Goal: Download file/media: Obtain a digital file from the website

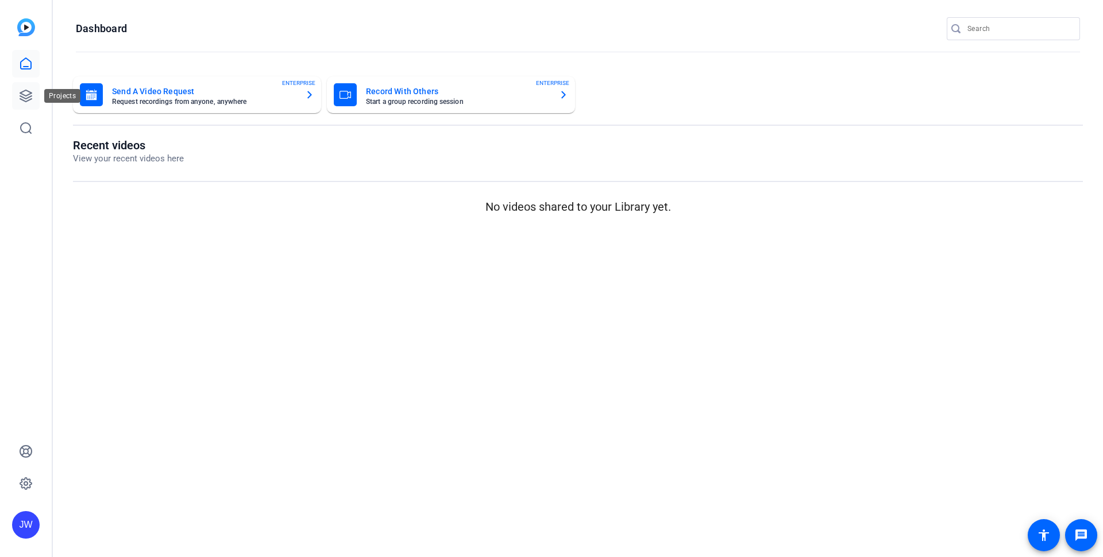
click at [13, 92] on link at bounding box center [26, 96] width 28 height 28
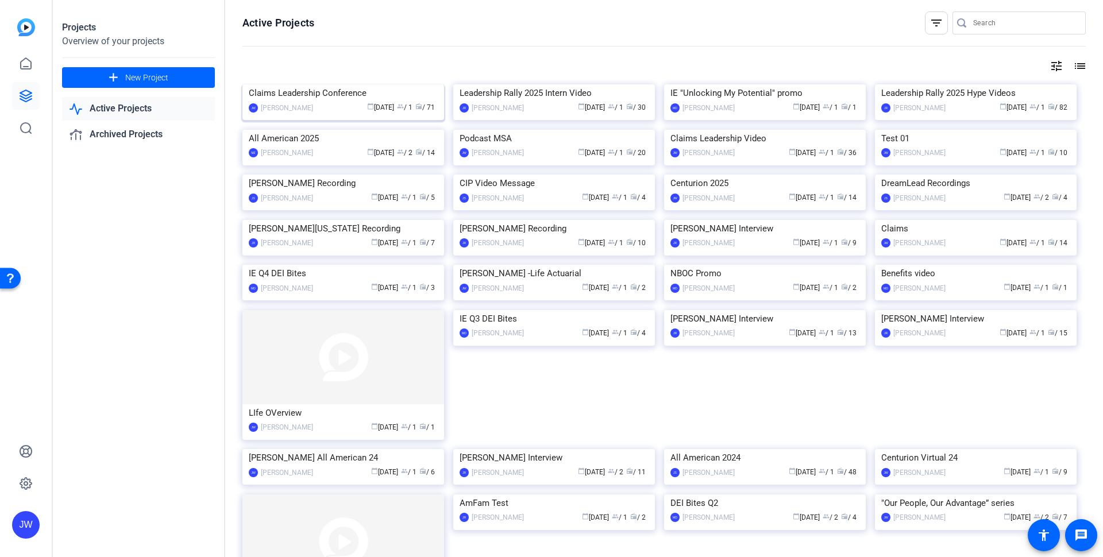
click at [360, 84] on img at bounding box center [343, 84] width 202 height 0
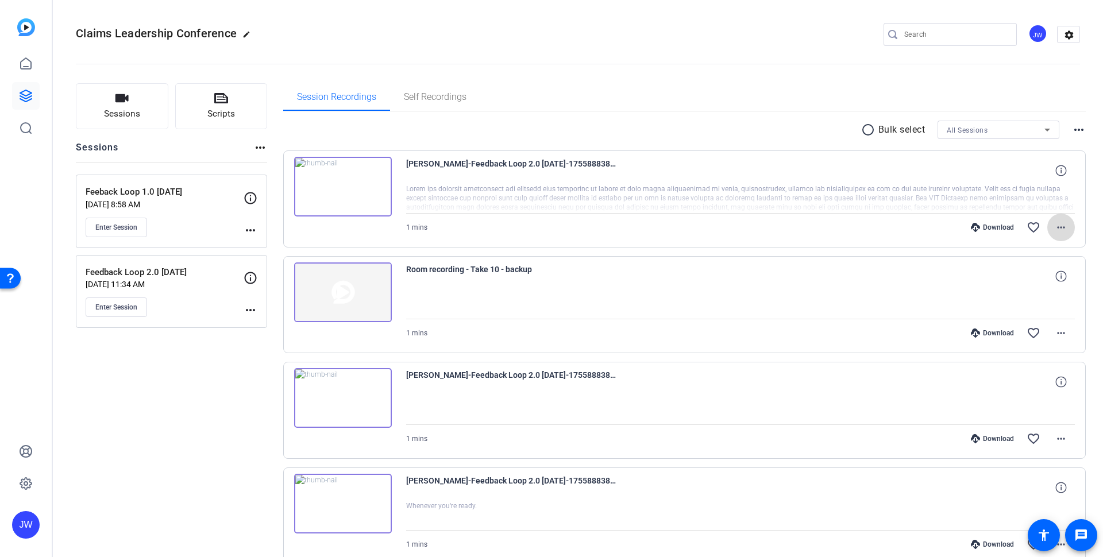
click at [1054, 228] on mat-icon "more_horiz" at bounding box center [1061, 228] width 14 height 14
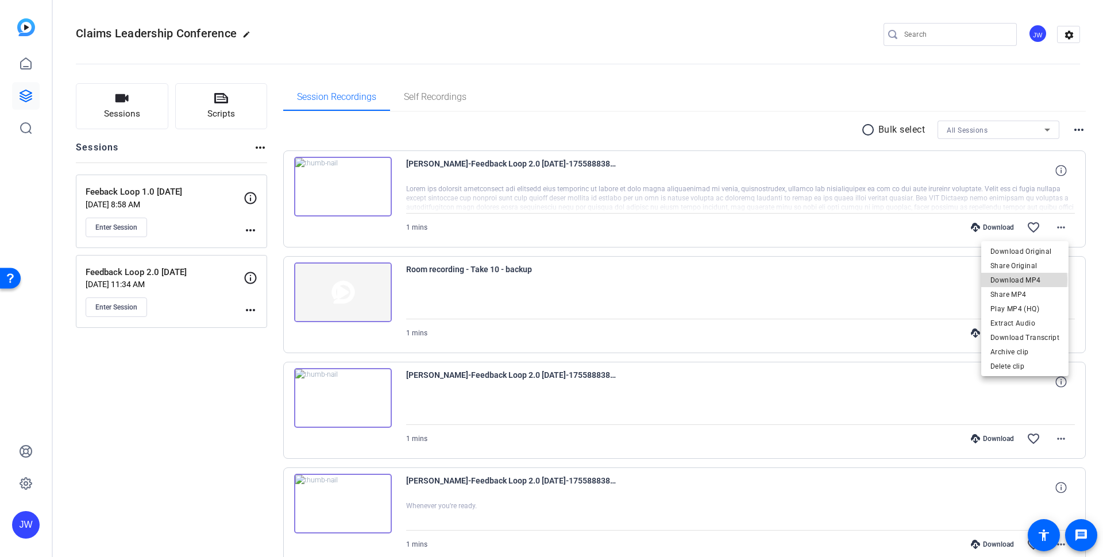
click at [1015, 280] on span "Download MP4" at bounding box center [1024, 280] width 69 height 14
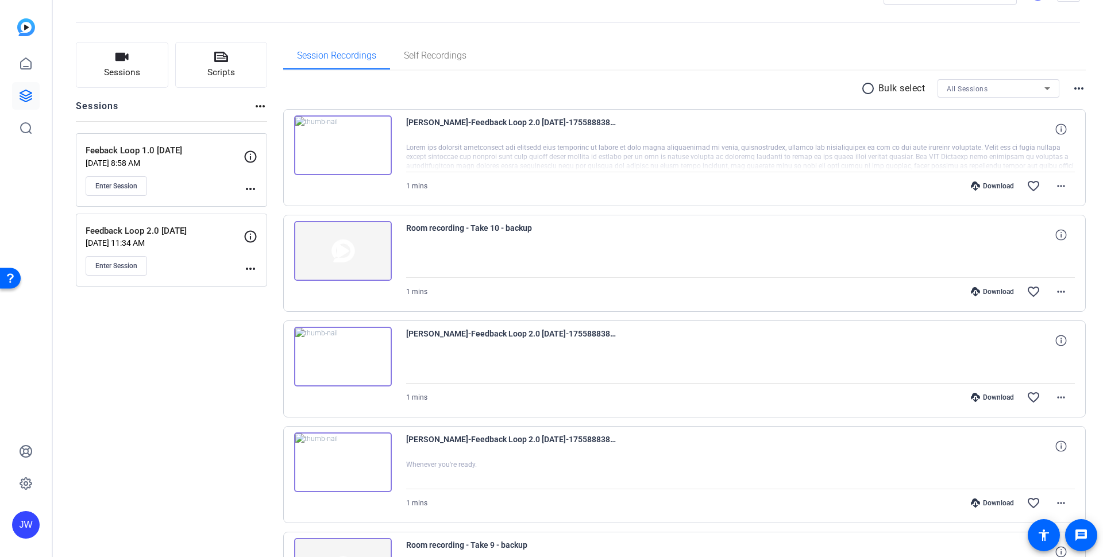
scroll to position [52, 0]
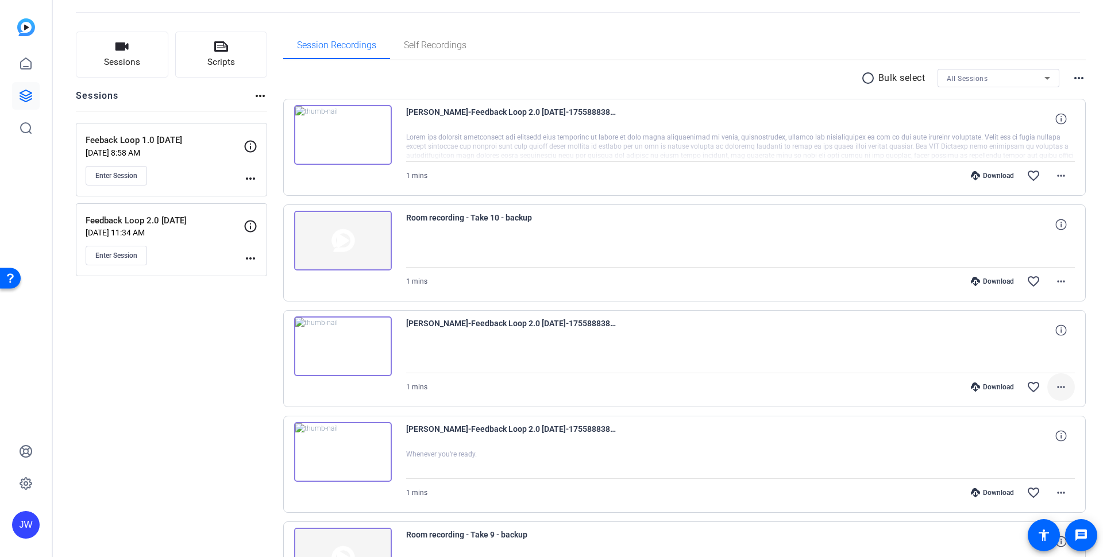
click at [1059, 391] on mat-icon "more_horiz" at bounding box center [1061, 387] width 14 height 14
click at [1031, 441] on span "Download MP4" at bounding box center [1029, 440] width 61 height 14
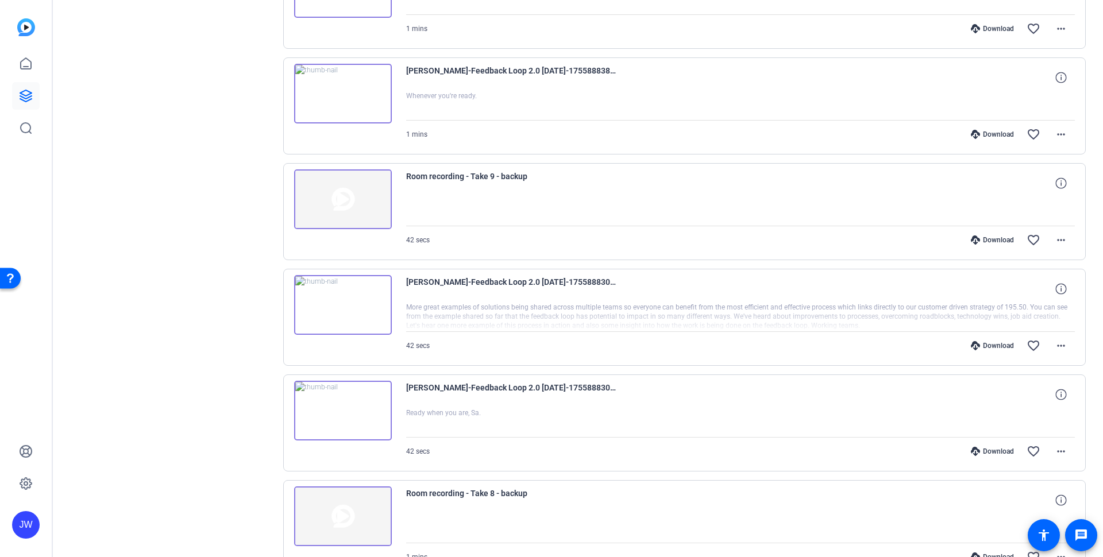
scroll to position [414, 0]
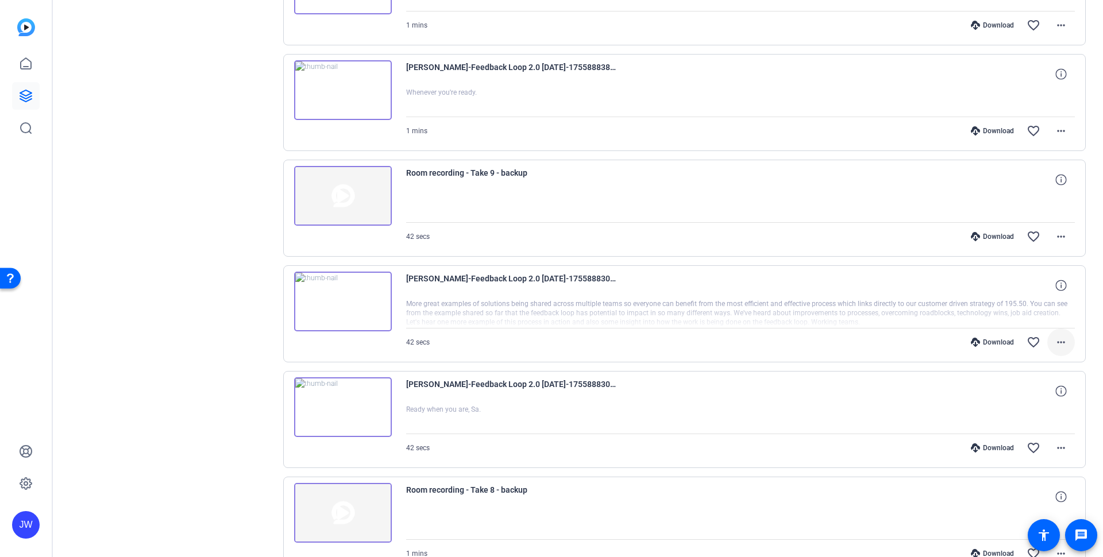
click at [1054, 339] on mat-icon "more_horiz" at bounding box center [1061, 343] width 14 height 14
click at [1012, 396] on span "Download MP4" at bounding box center [1024, 395] width 69 height 14
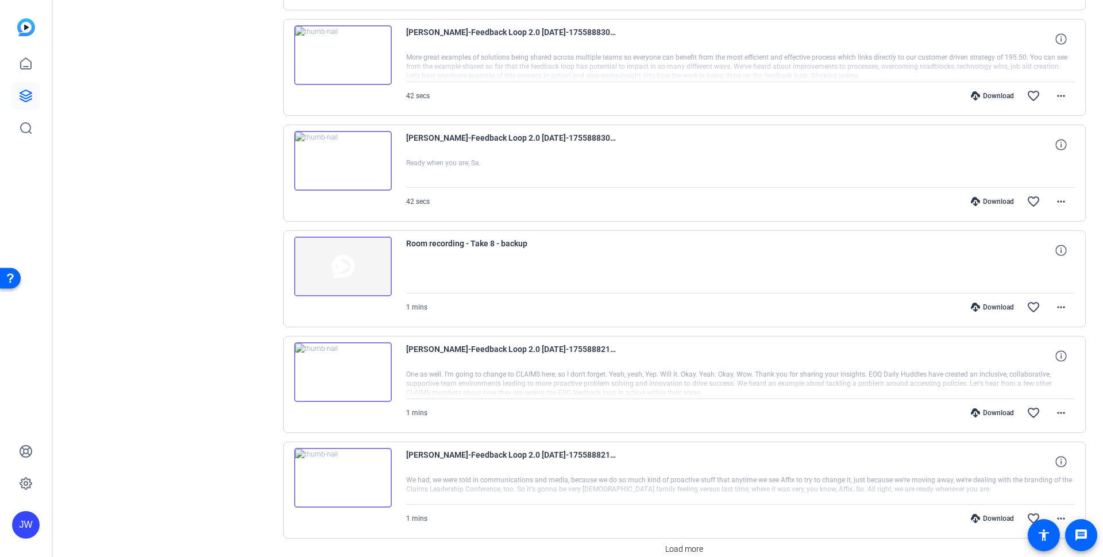
scroll to position [703, 0]
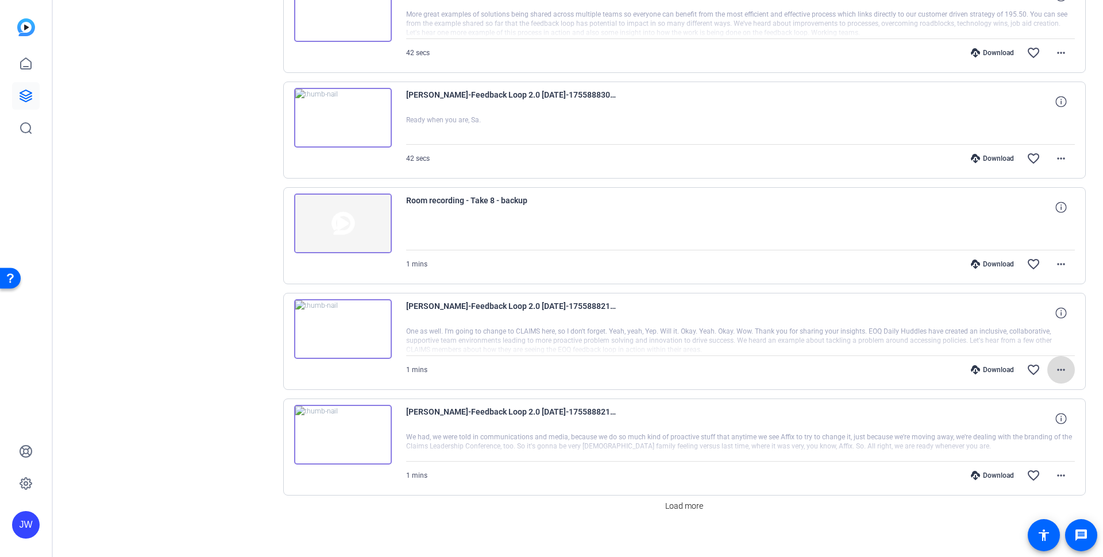
click at [1055, 368] on mat-icon "more_horiz" at bounding box center [1061, 370] width 14 height 14
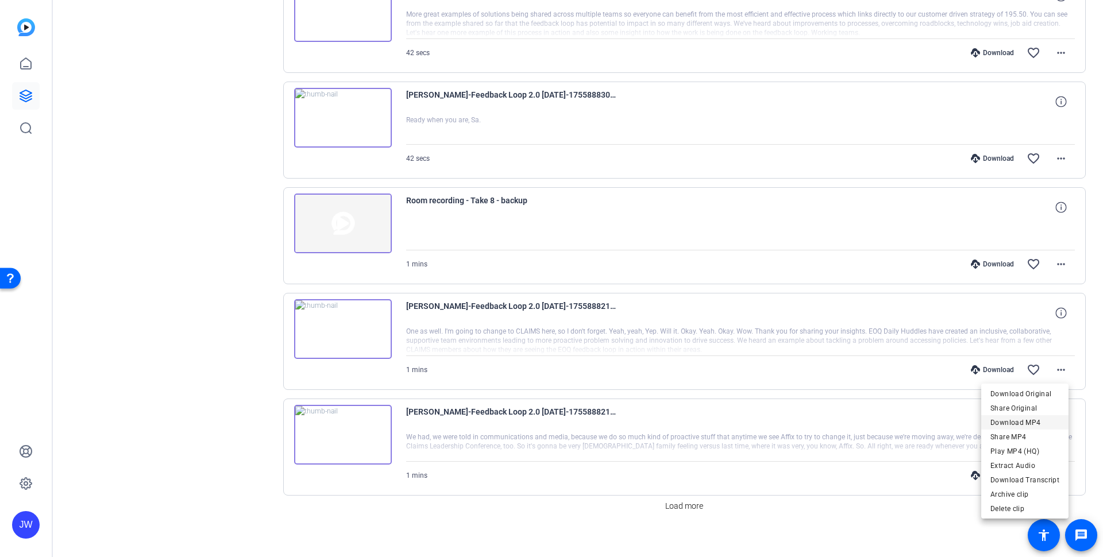
click at [1001, 422] on span "Download MP4" at bounding box center [1024, 423] width 69 height 14
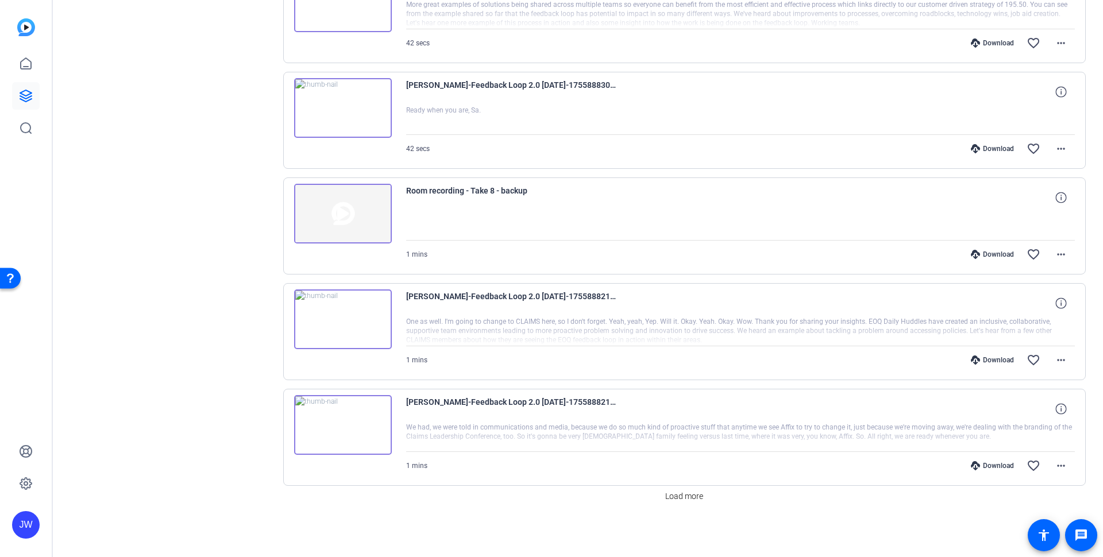
scroll to position [714, 0]
click at [673, 497] on span "Load more" at bounding box center [684, 496] width 38 height 12
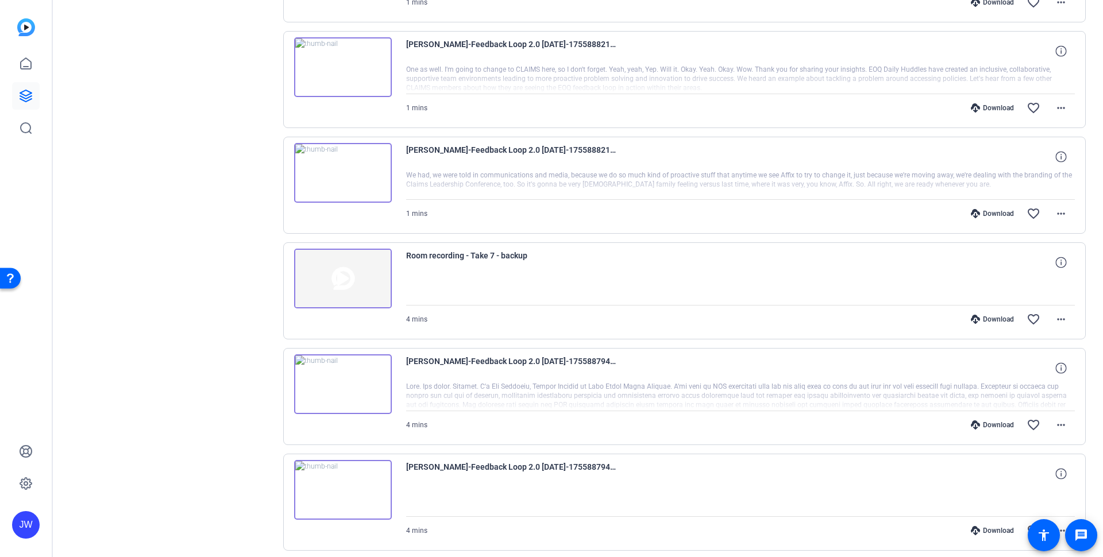
scroll to position [1000, 0]
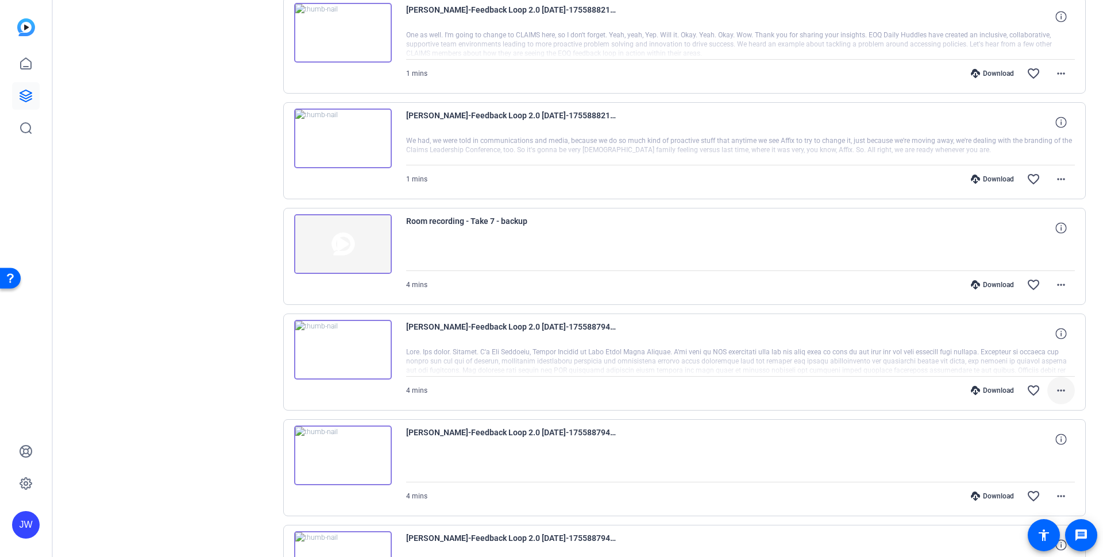
click at [1054, 390] on mat-icon "more_horiz" at bounding box center [1061, 391] width 14 height 14
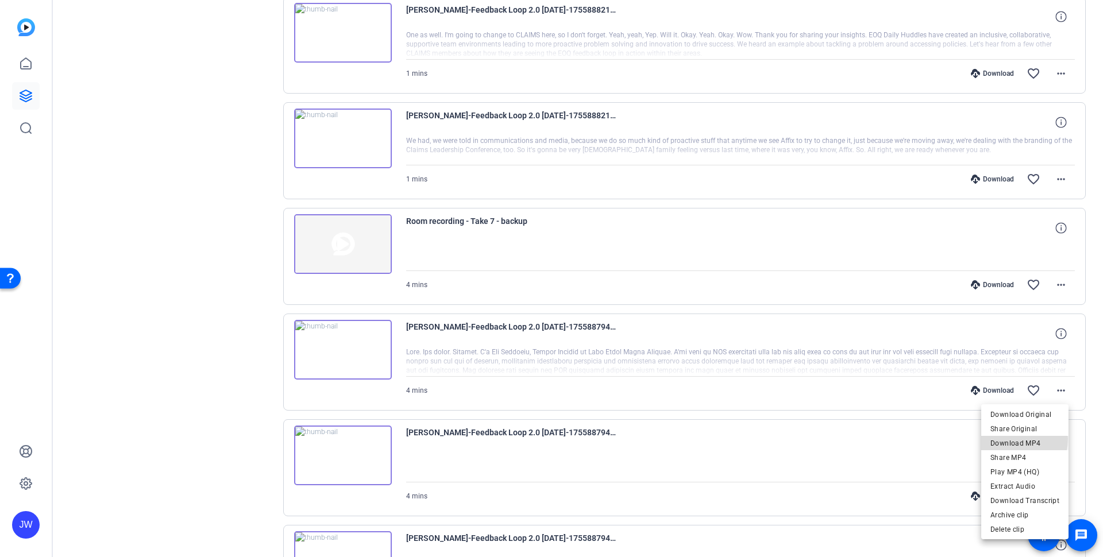
click at [1008, 439] on span "Download MP4" at bounding box center [1024, 444] width 69 height 14
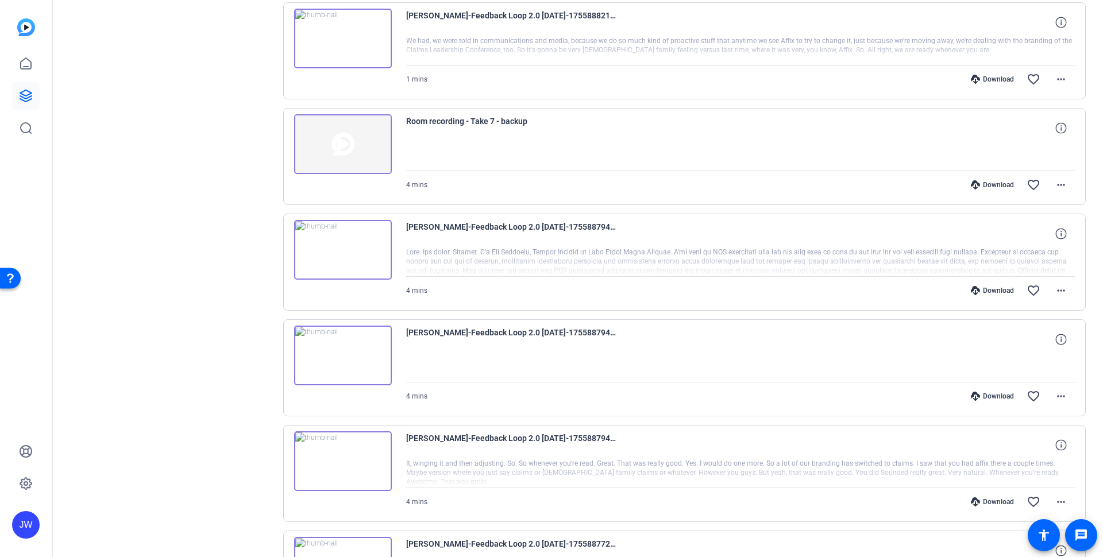
scroll to position [1103, 0]
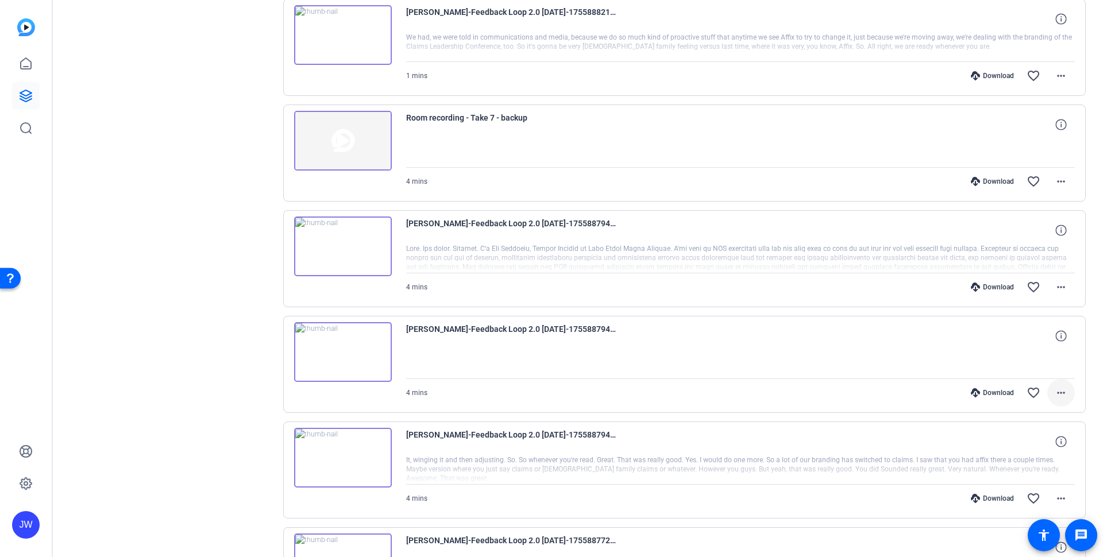
click at [1059, 396] on mat-icon "more_horiz" at bounding box center [1061, 393] width 14 height 14
click at [1026, 446] on span "Download MP4" at bounding box center [1029, 446] width 61 height 14
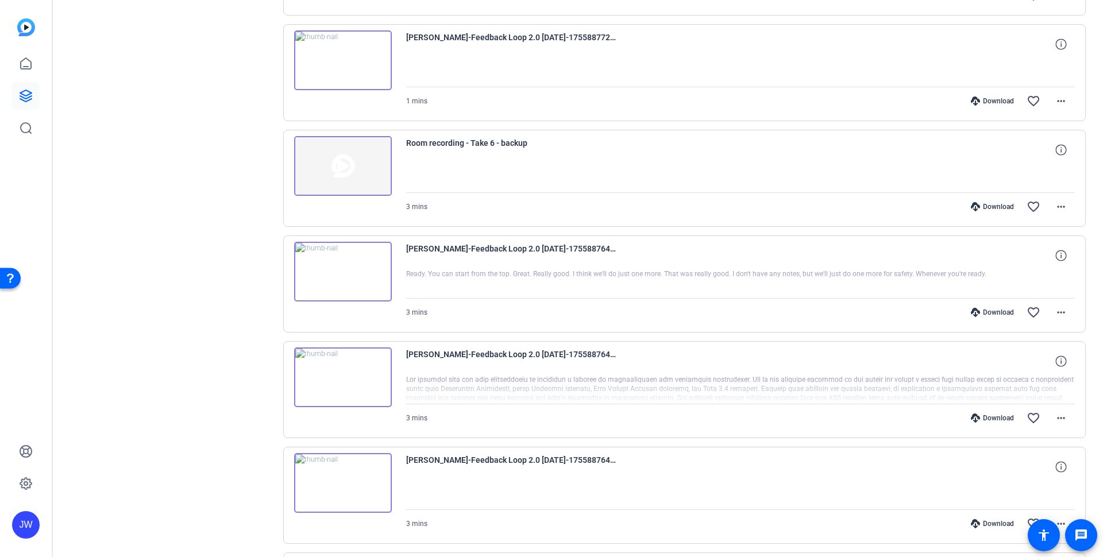
scroll to position [1610, 0]
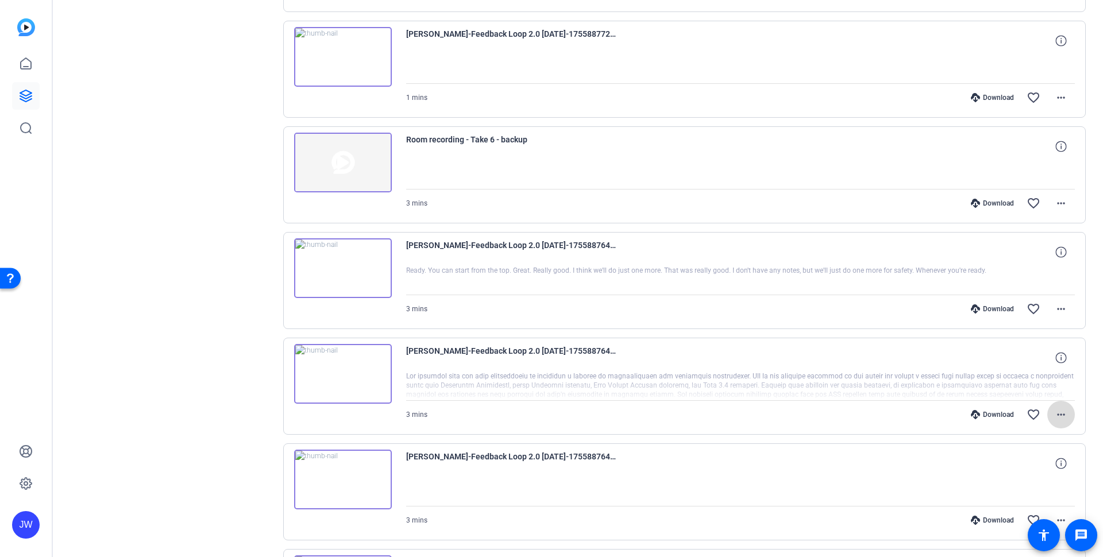
click at [1059, 419] on mat-icon "more_horiz" at bounding box center [1061, 415] width 14 height 14
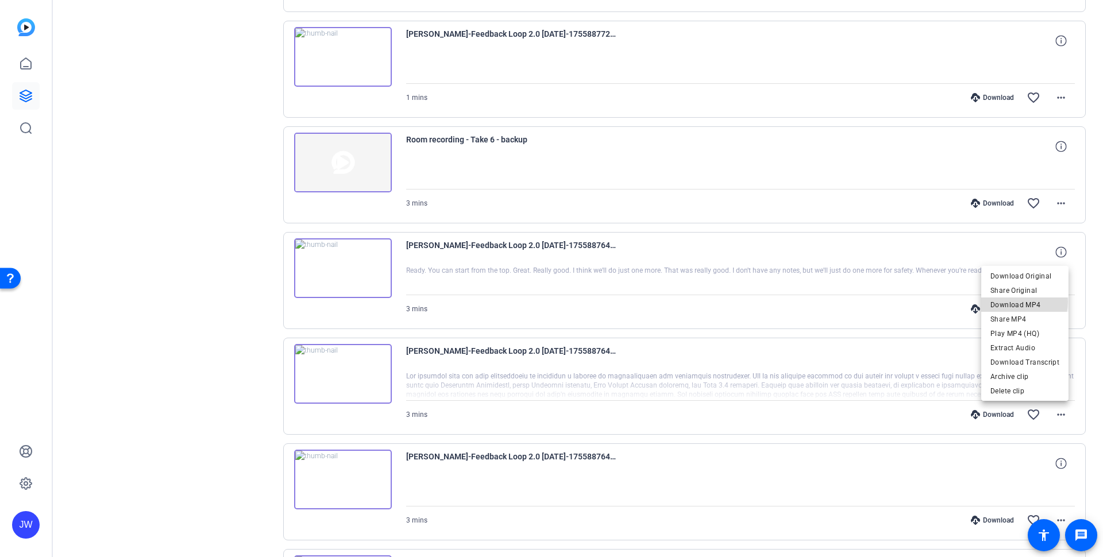
click at [1013, 302] on span "Download MP4" at bounding box center [1024, 305] width 69 height 14
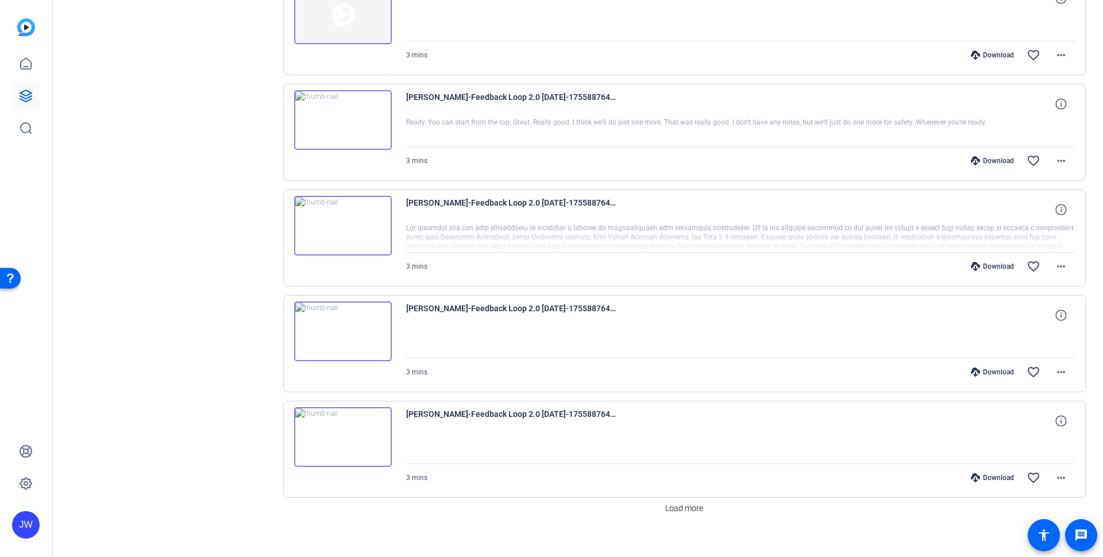
scroll to position [1771, 0]
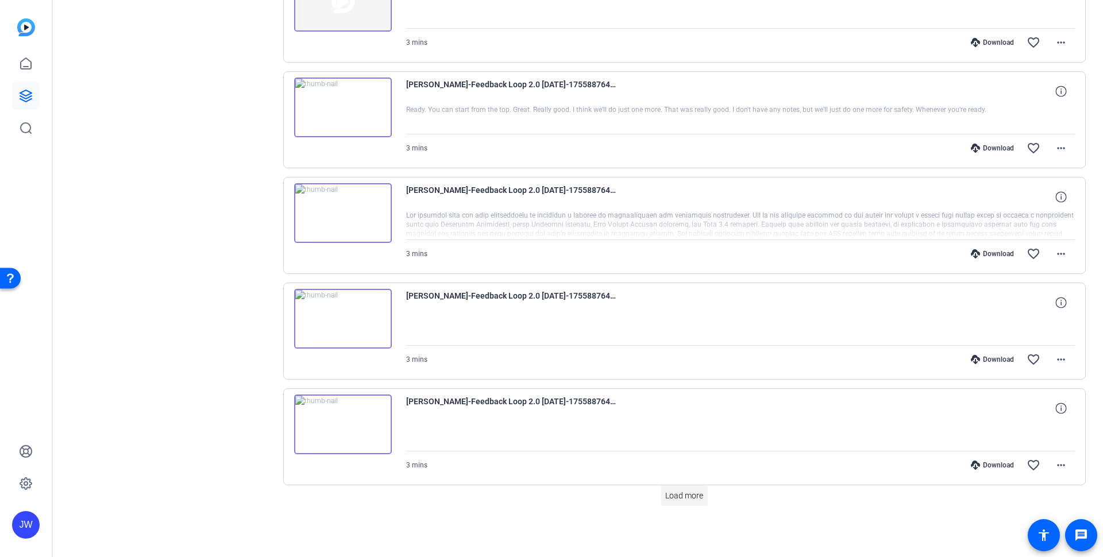
click at [680, 502] on span at bounding box center [684, 496] width 47 height 28
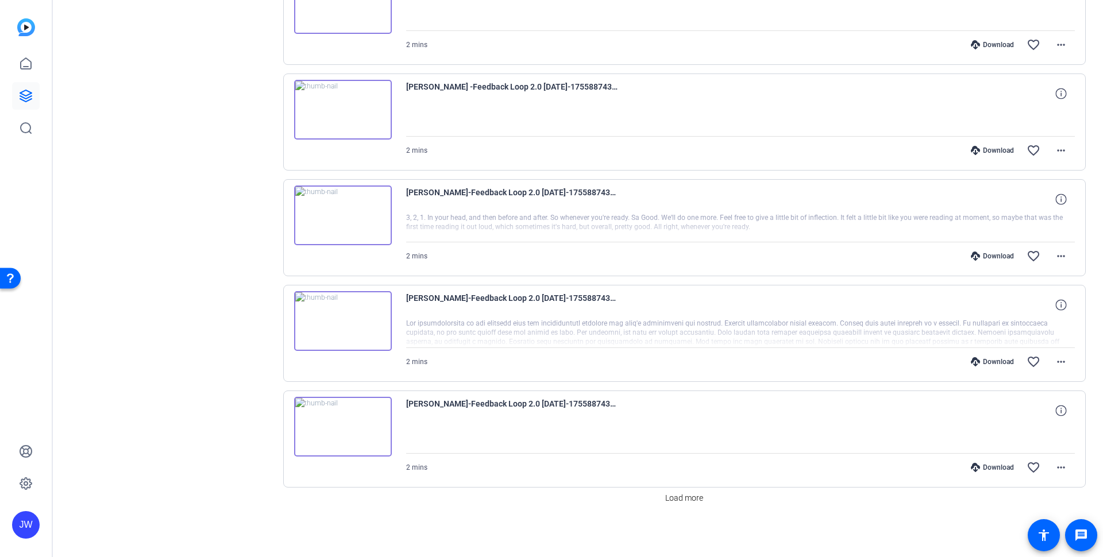
scroll to position [2828, 0]
click at [1054, 360] on mat-icon "more_horiz" at bounding box center [1061, 360] width 14 height 14
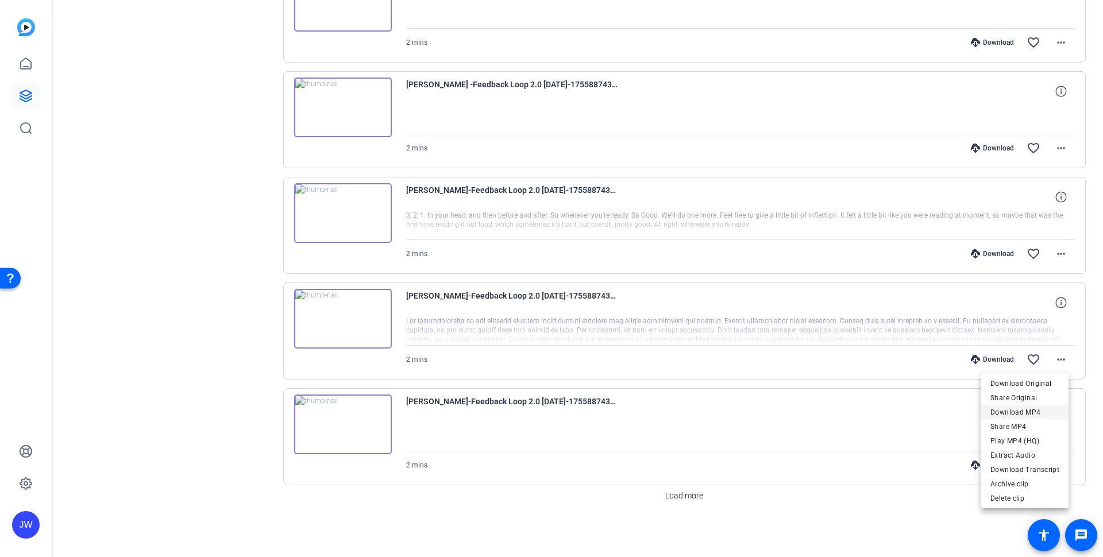
click at [1015, 413] on span "Download MP4" at bounding box center [1024, 413] width 69 height 14
click at [665, 500] on span "Load more" at bounding box center [684, 496] width 38 height 12
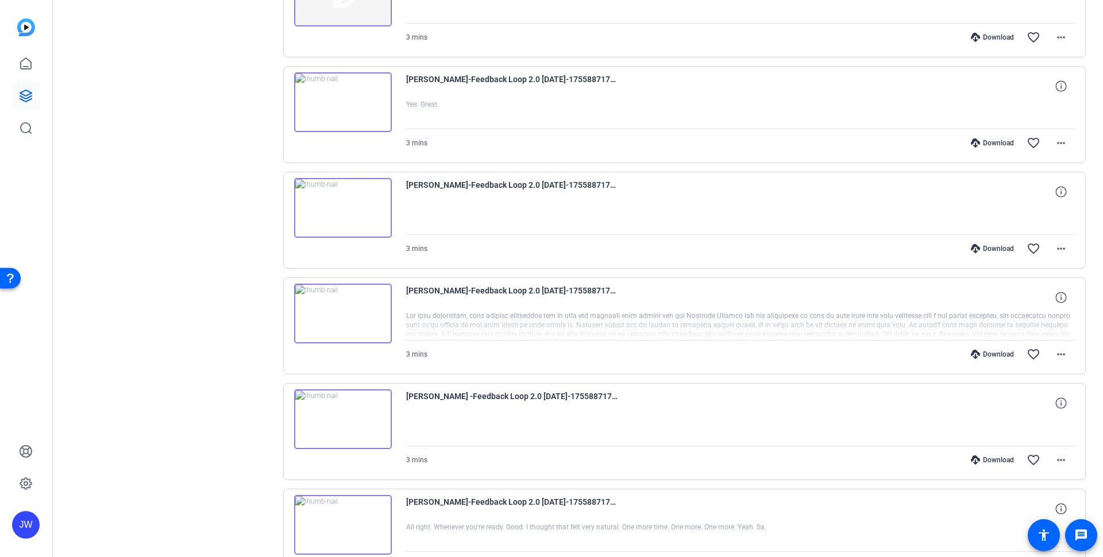
scroll to position [3362, 0]
click at [1055, 356] on mat-icon "more_horiz" at bounding box center [1061, 354] width 14 height 14
click at [1013, 408] on span "Download MP4" at bounding box center [1024, 407] width 69 height 14
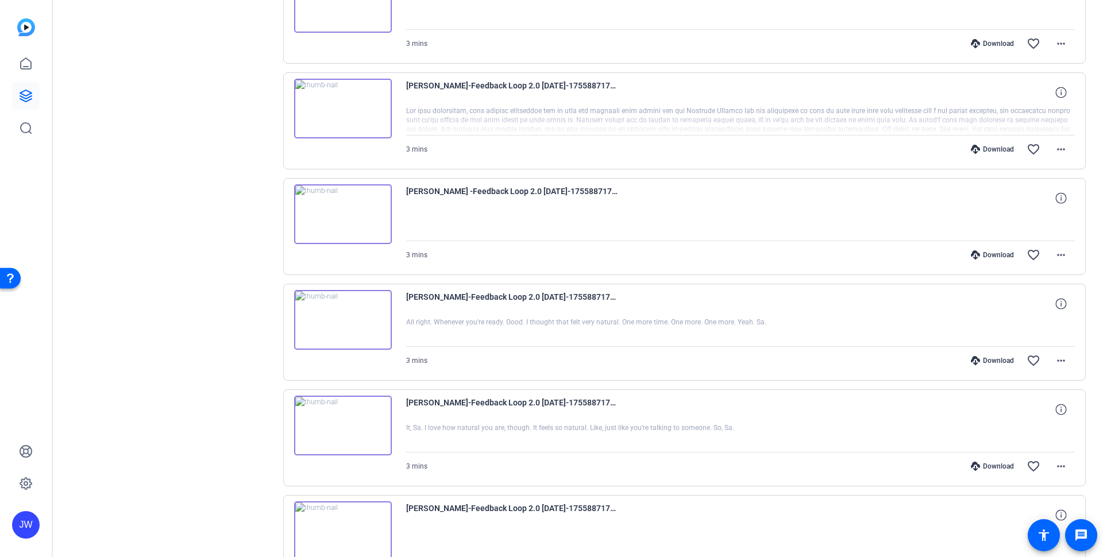
scroll to position [3569, 0]
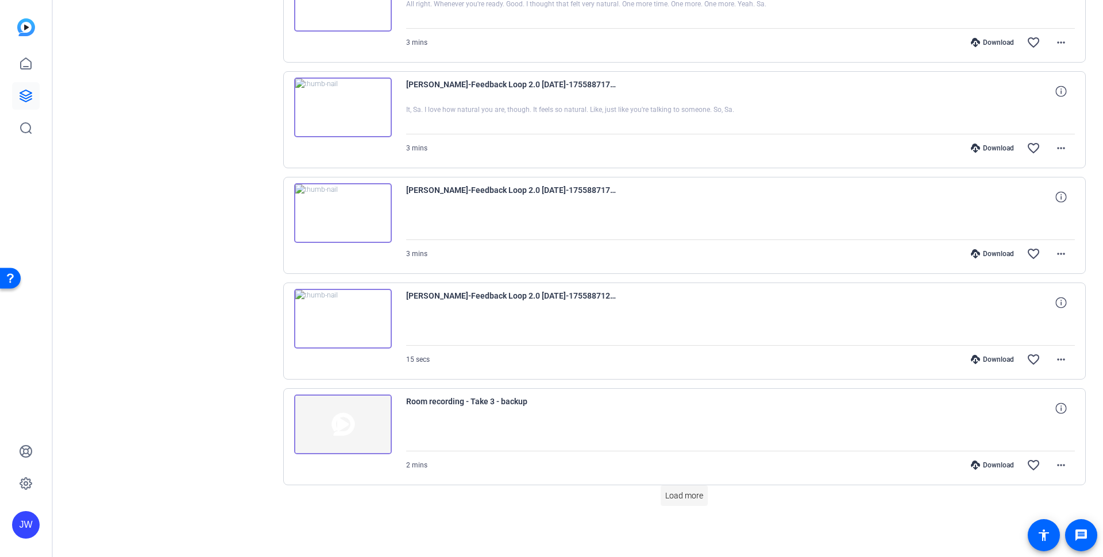
click at [691, 498] on span "Load more" at bounding box center [684, 496] width 38 height 12
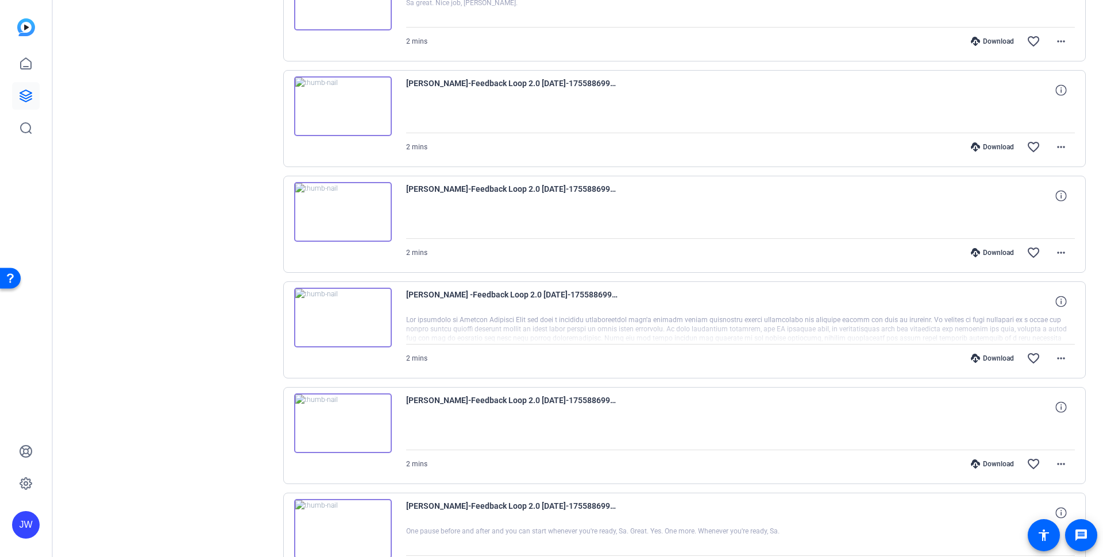
scroll to position [4450, 0]
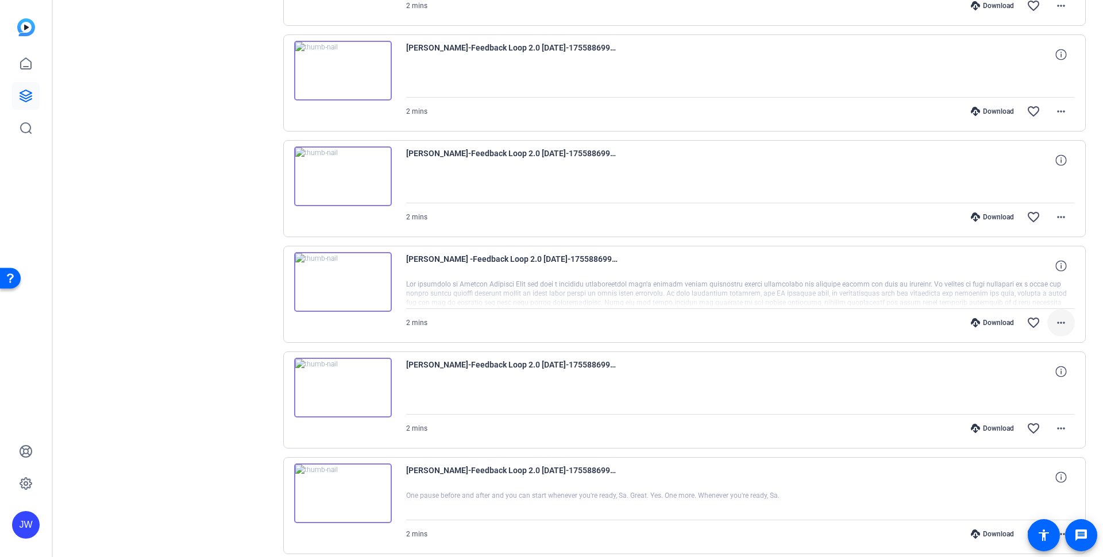
click at [1057, 324] on mat-icon "more_horiz" at bounding box center [1061, 323] width 14 height 14
click at [1011, 376] on span "Download MP4" at bounding box center [1024, 376] width 69 height 14
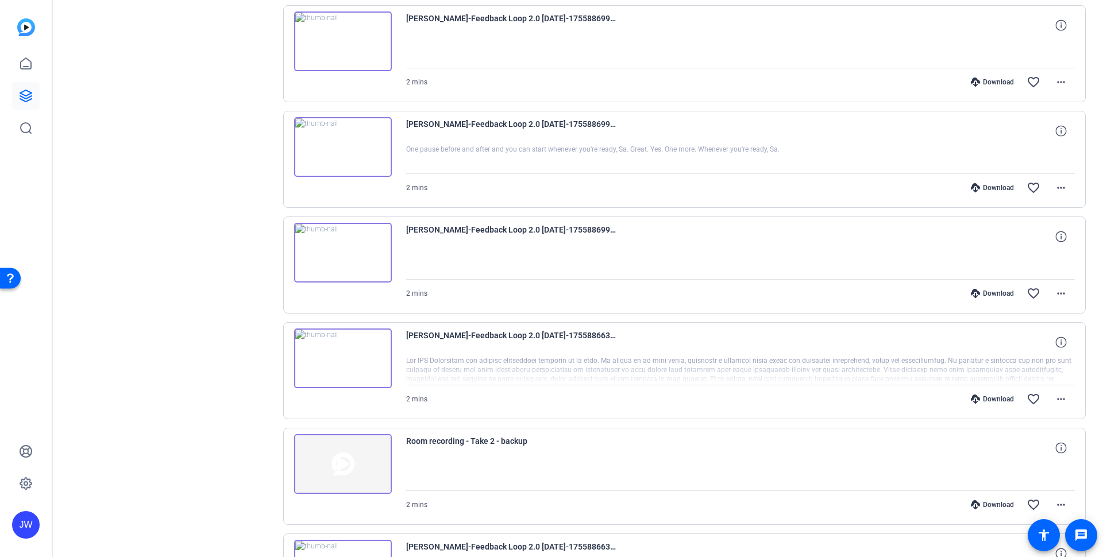
scroll to position [4802, 0]
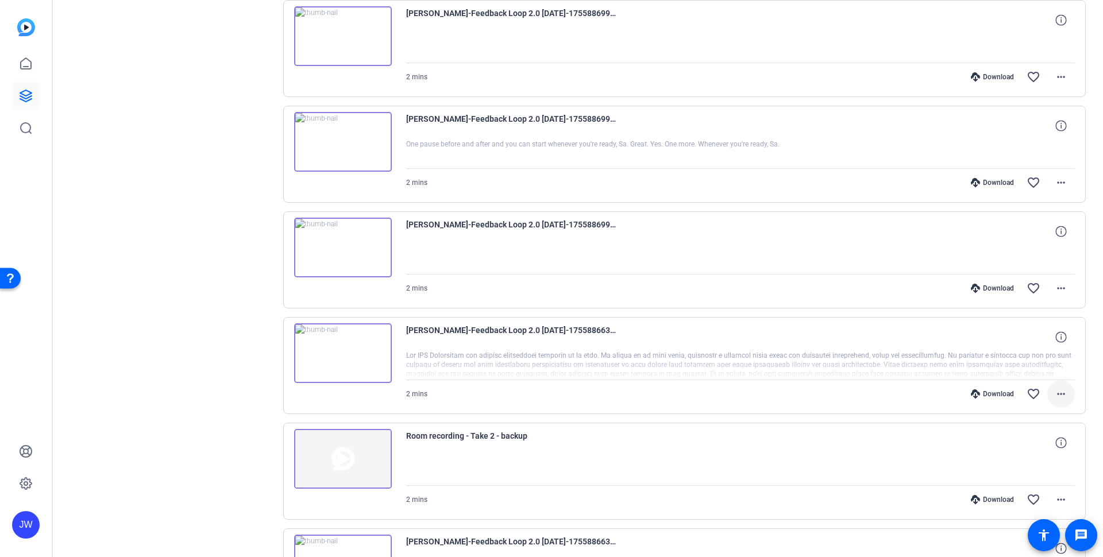
click at [1062, 391] on span at bounding box center [1061, 394] width 28 height 28
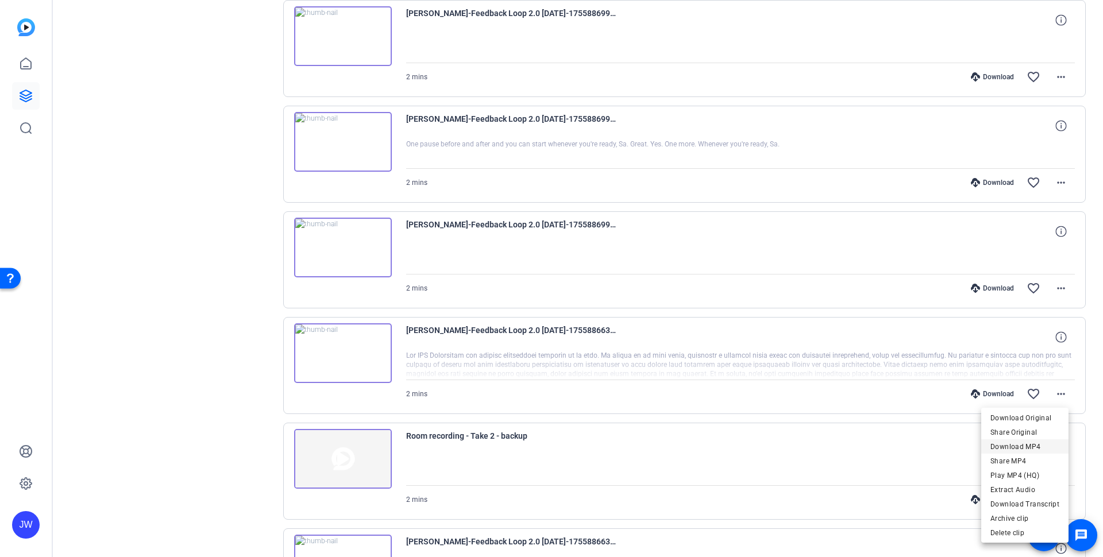
click at [1027, 448] on span "Download MP4" at bounding box center [1024, 447] width 69 height 14
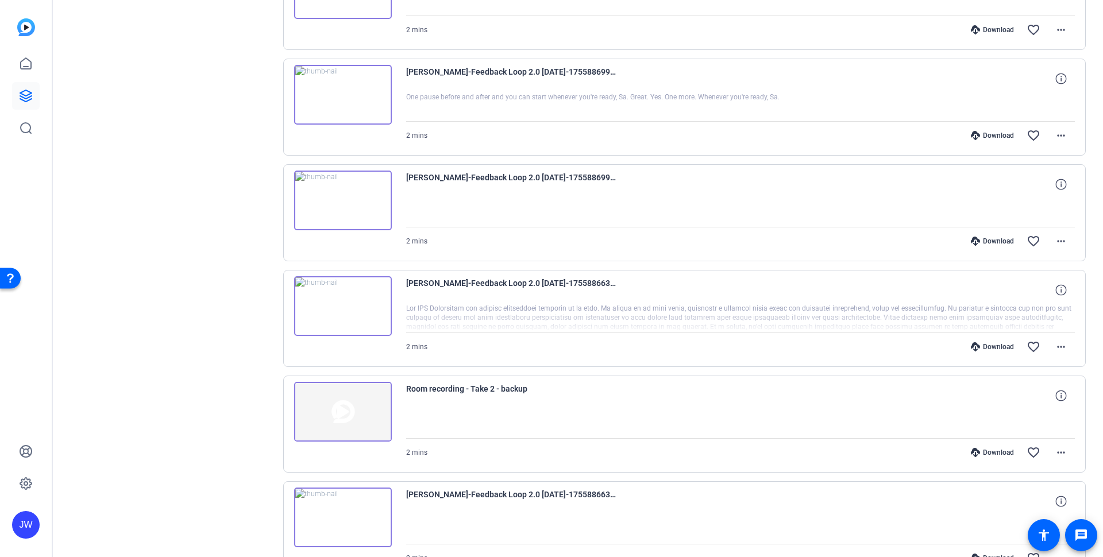
scroll to position [4942, 0]
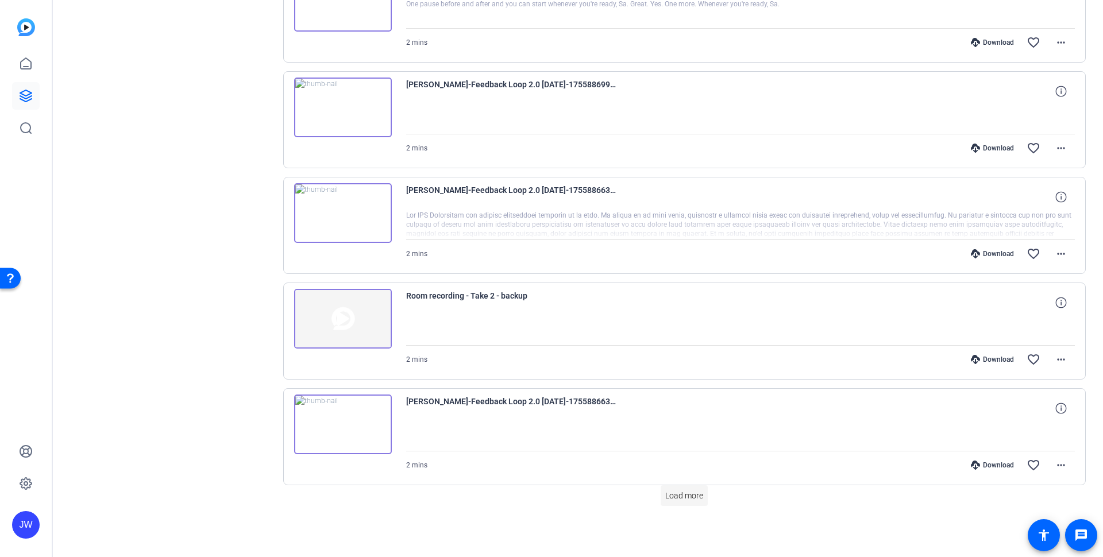
click at [681, 505] on span at bounding box center [684, 496] width 47 height 28
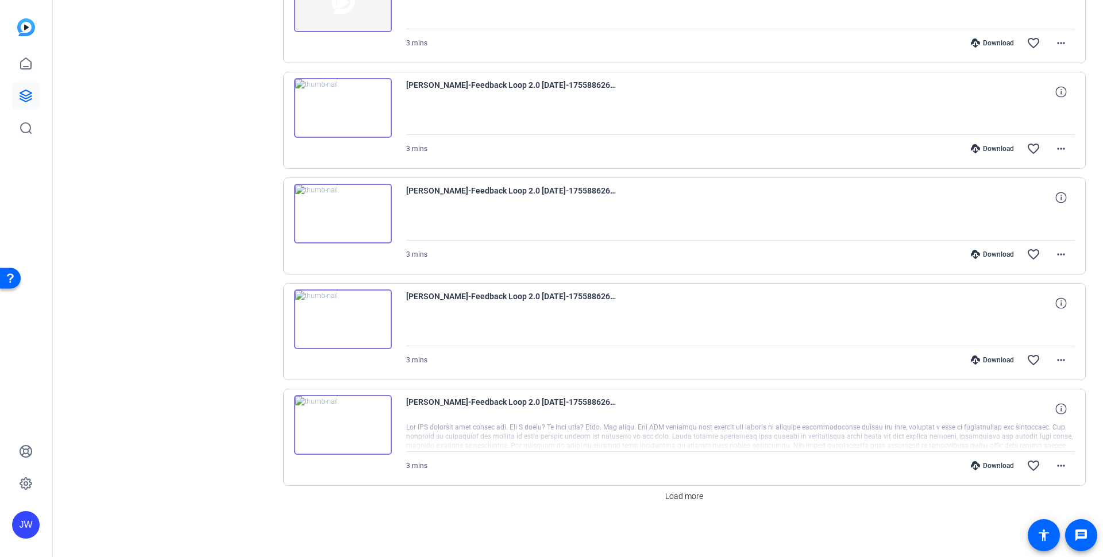
scroll to position [5999, 0]
click at [696, 495] on span "Load more" at bounding box center [684, 496] width 38 height 12
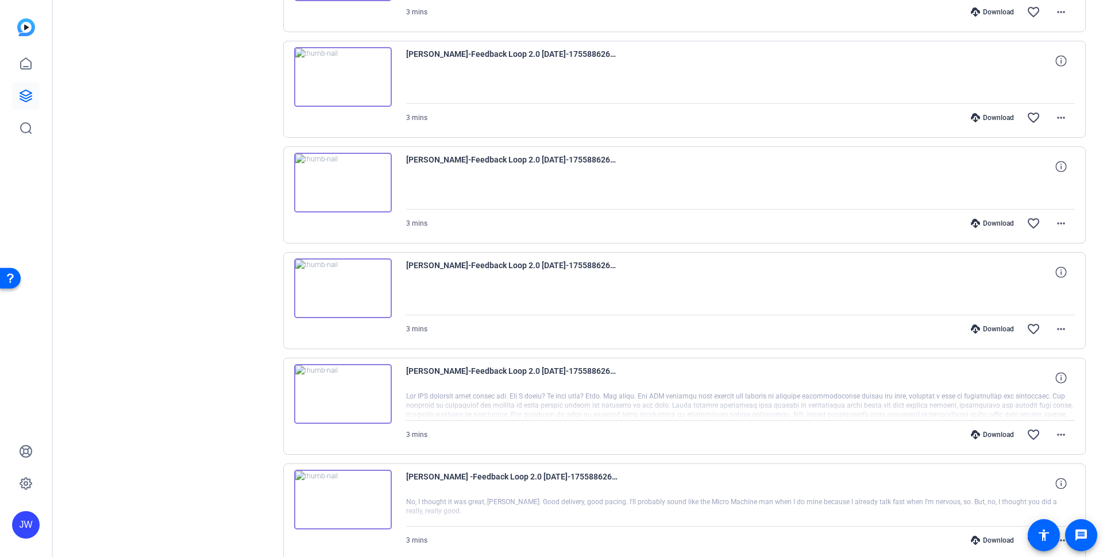
scroll to position [6048, 0]
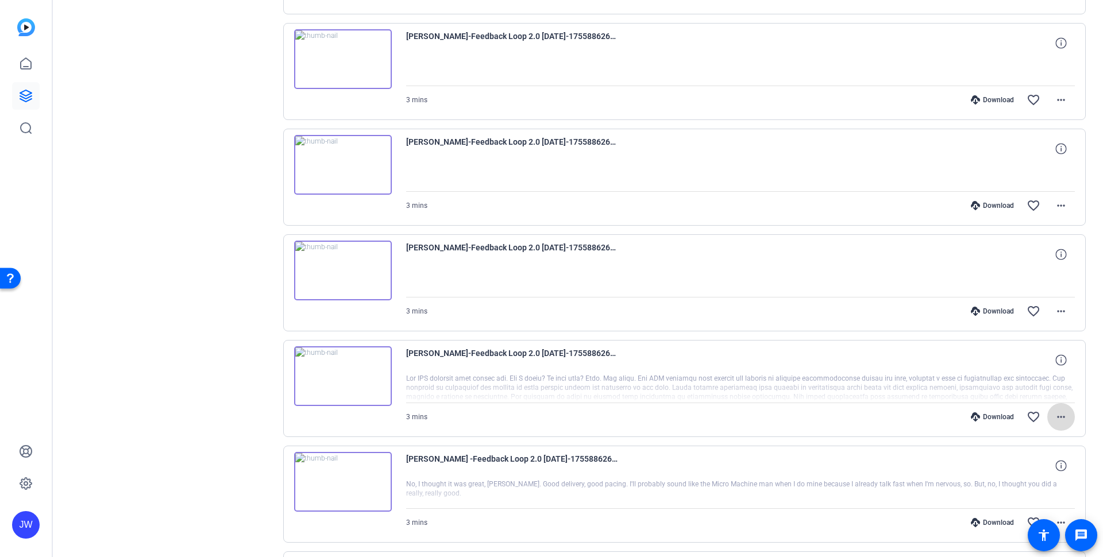
click at [1057, 418] on mat-icon "more_horiz" at bounding box center [1061, 417] width 14 height 14
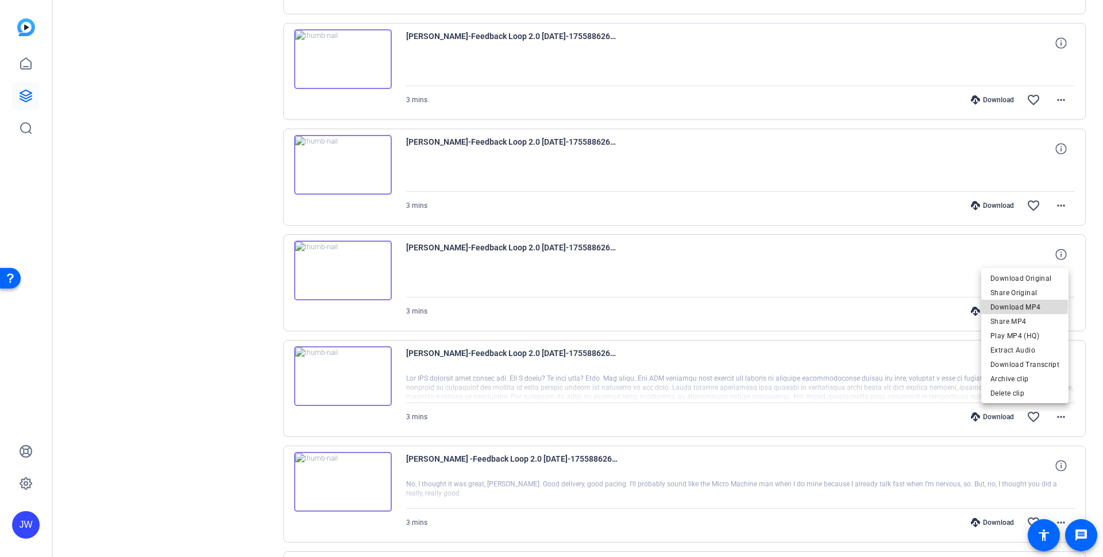
click at [1016, 305] on span "Download MP4" at bounding box center [1024, 307] width 69 height 14
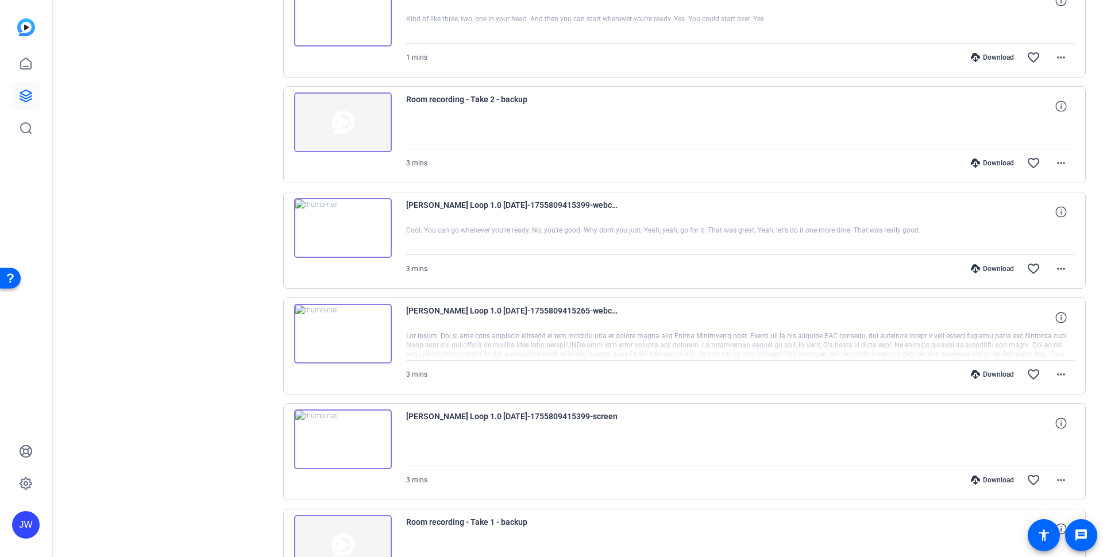
scroll to position [6720, 0]
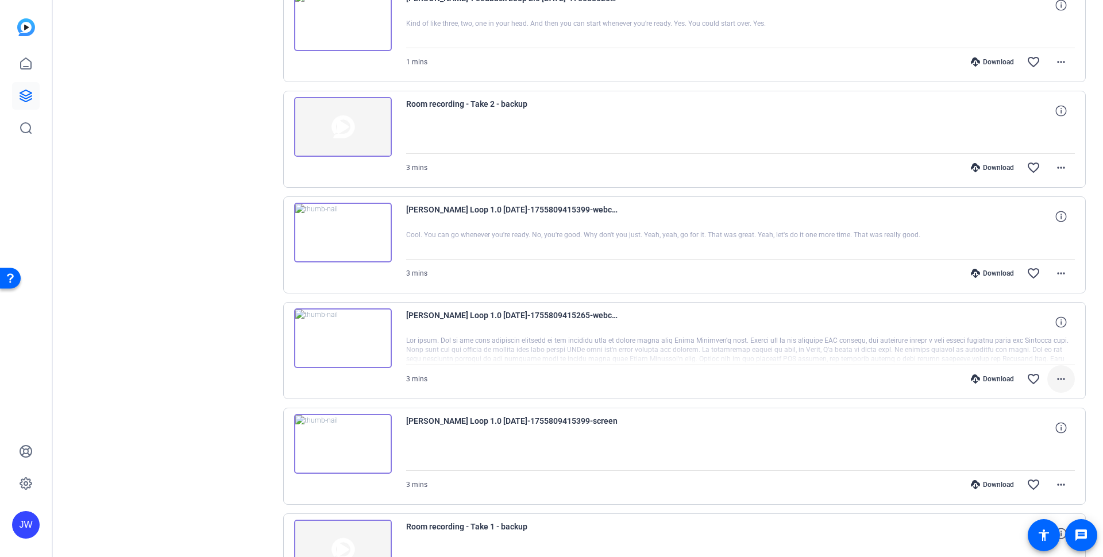
click at [1056, 381] on mat-icon "more_horiz" at bounding box center [1061, 379] width 14 height 14
click at [1024, 435] on span "Download MP4" at bounding box center [1024, 432] width 69 height 14
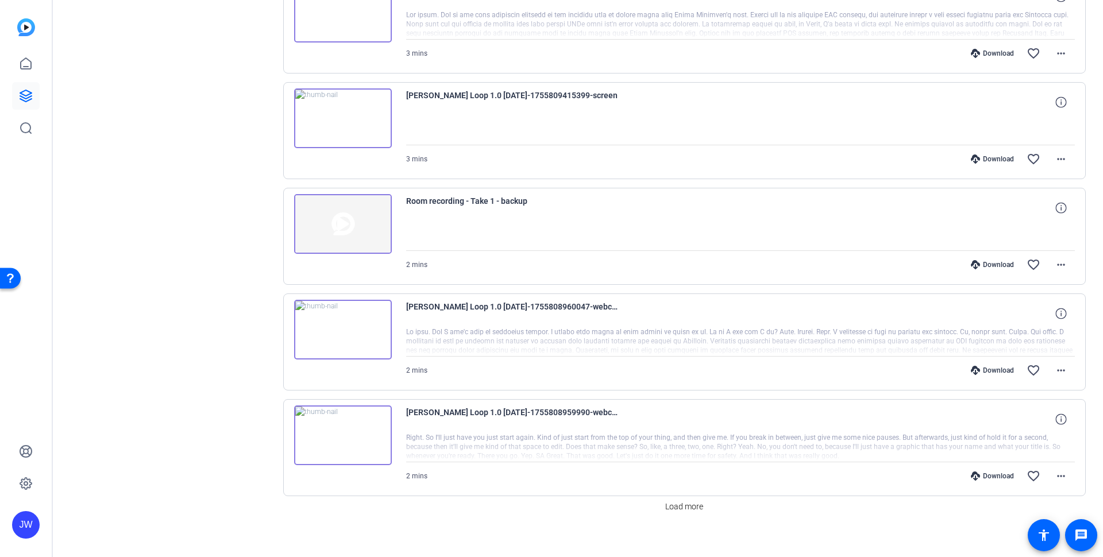
scroll to position [7051, 0]
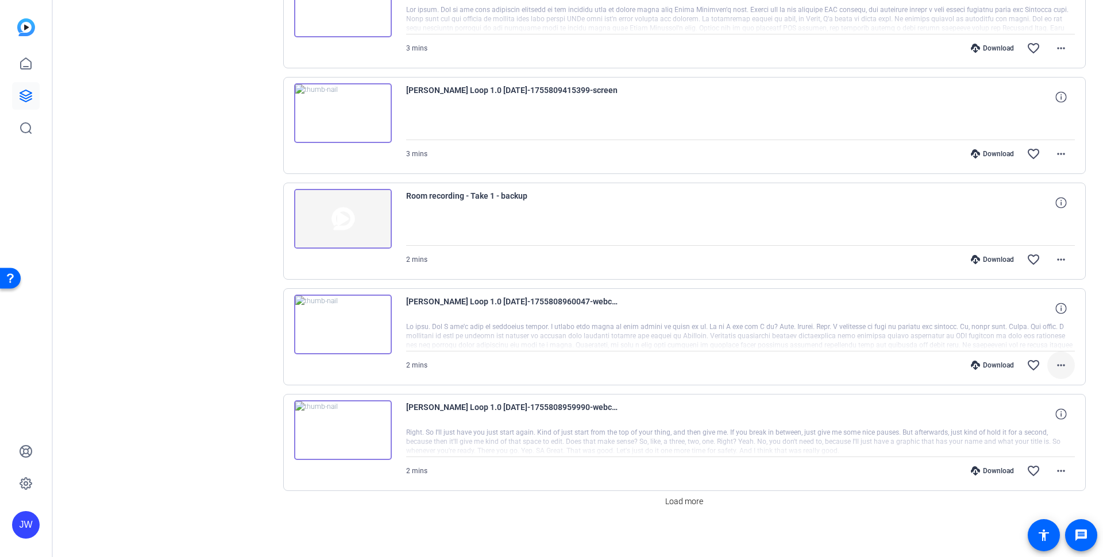
click at [1054, 365] on mat-icon "more_horiz" at bounding box center [1061, 366] width 14 height 14
click at [1005, 419] on span "Download MP4" at bounding box center [1024, 418] width 69 height 14
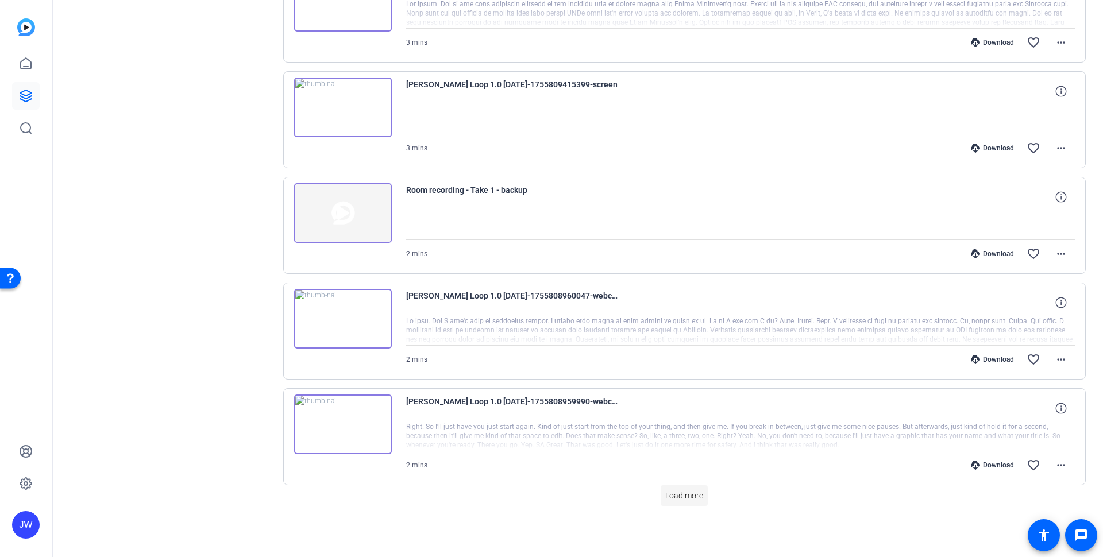
click at [675, 503] on span at bounding box center [684, 496] width 47 height 28
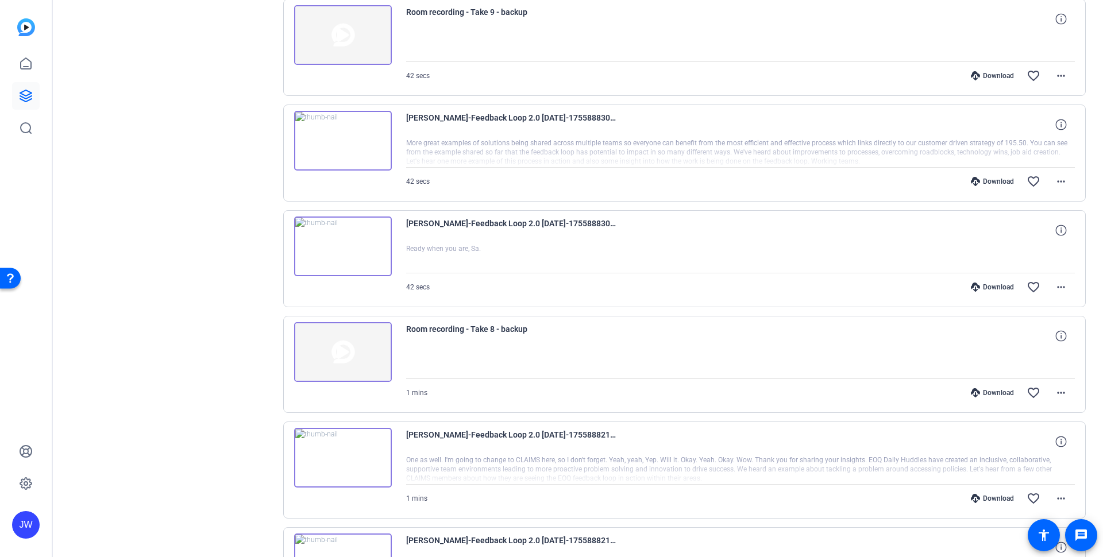
scroll to position [0, 0]
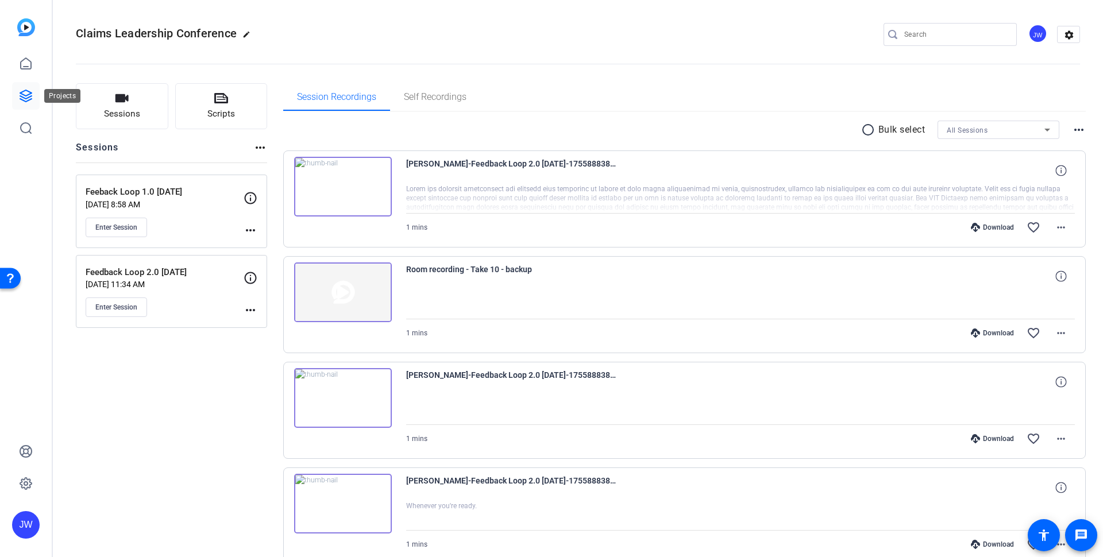
click at [25, 97] on icon at bounding box center [26, 96] width 14 height 14
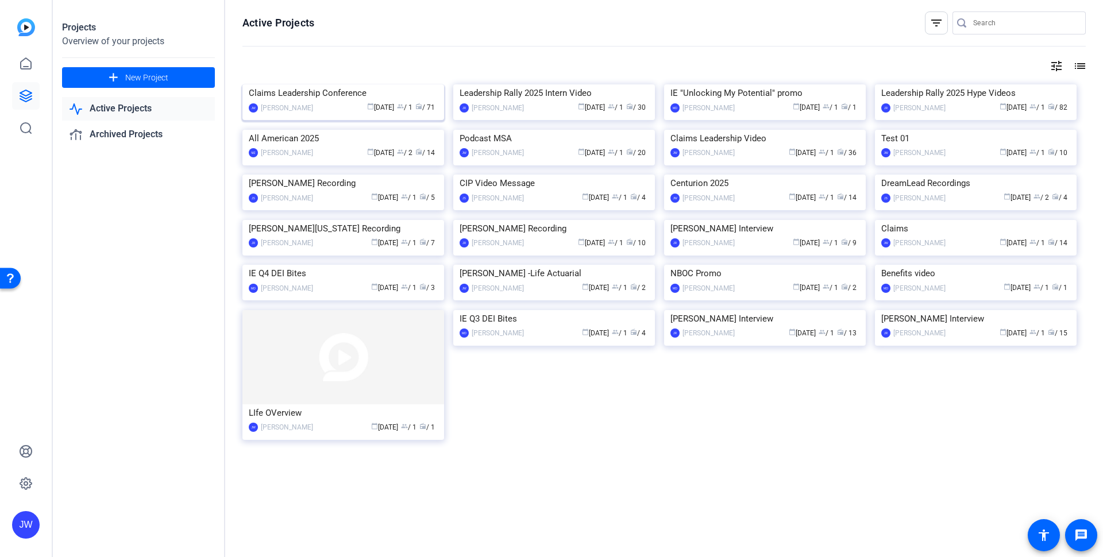
click at [330, 102] on div "Claims Leadership Conference" at bounding box center [343, 92] width 189 height 17
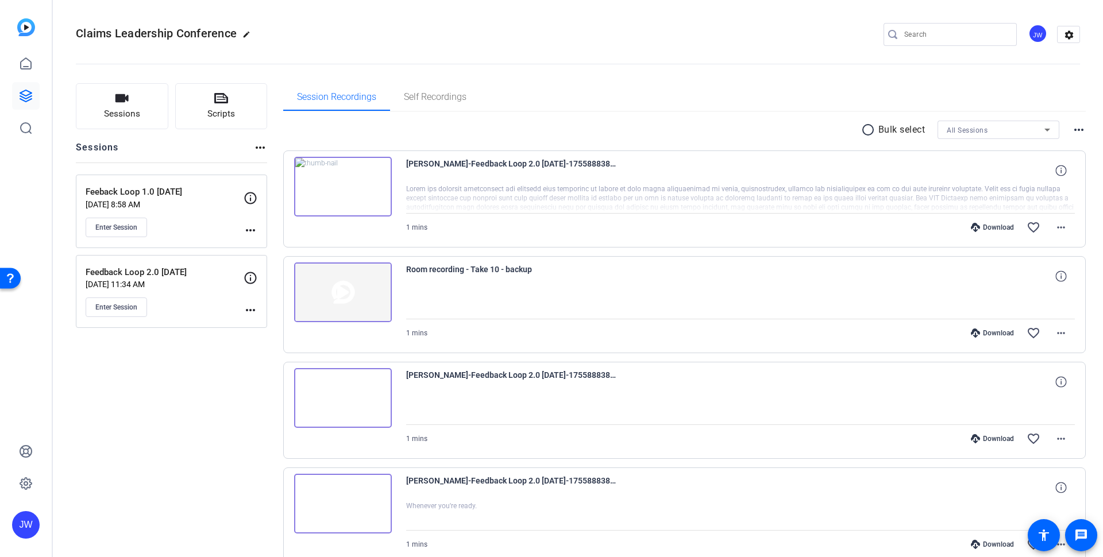
click at [249, 32] on mat-icon "edit" at bounding box center [249, 37] width 14 height 14
click at [129, 35] on input "Claims Leadership Conference" at bounding box center [122, 35] width 75 height 14
type input "CLC Feedback Loop"
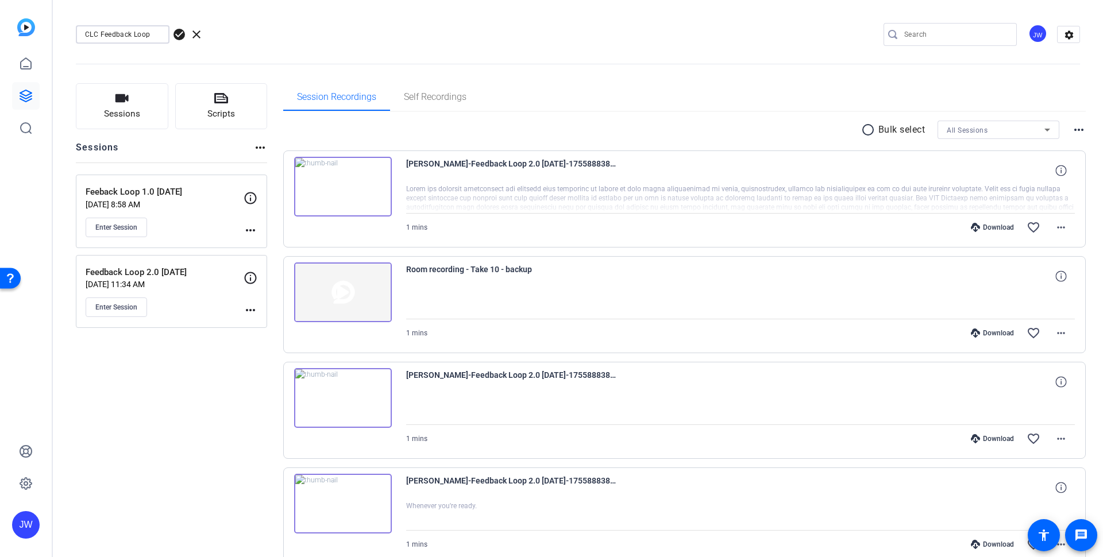
click at [182, 30] on span "check_circle" at bounding box center [179, 35] width 14 height 14
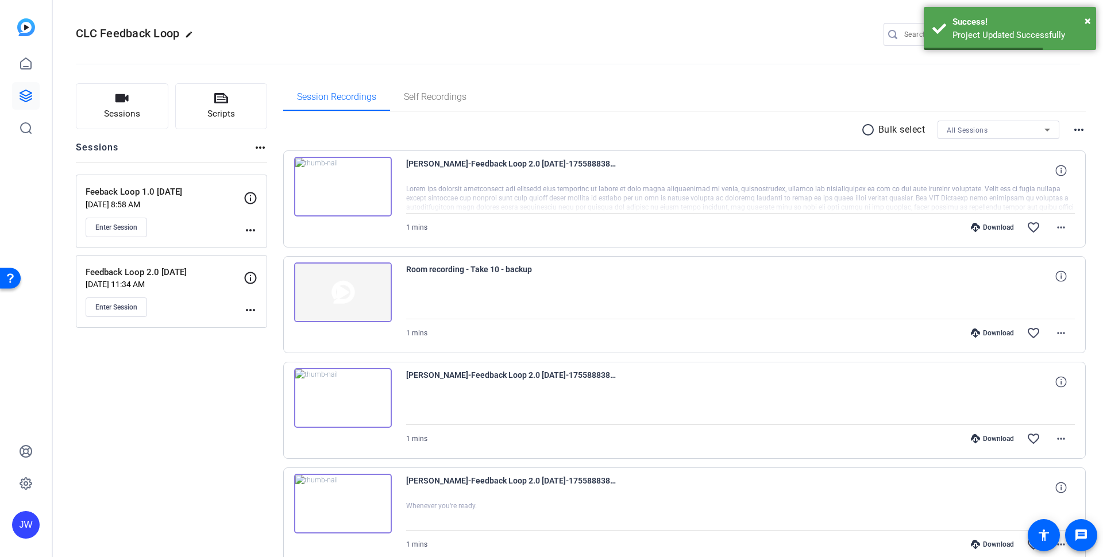
click at [10, 99] on div "JW" at bounding box center [26, 278] width 52 height 557
click at [25, 99] on icon at bounding box center [25, 95] width 11 height 11
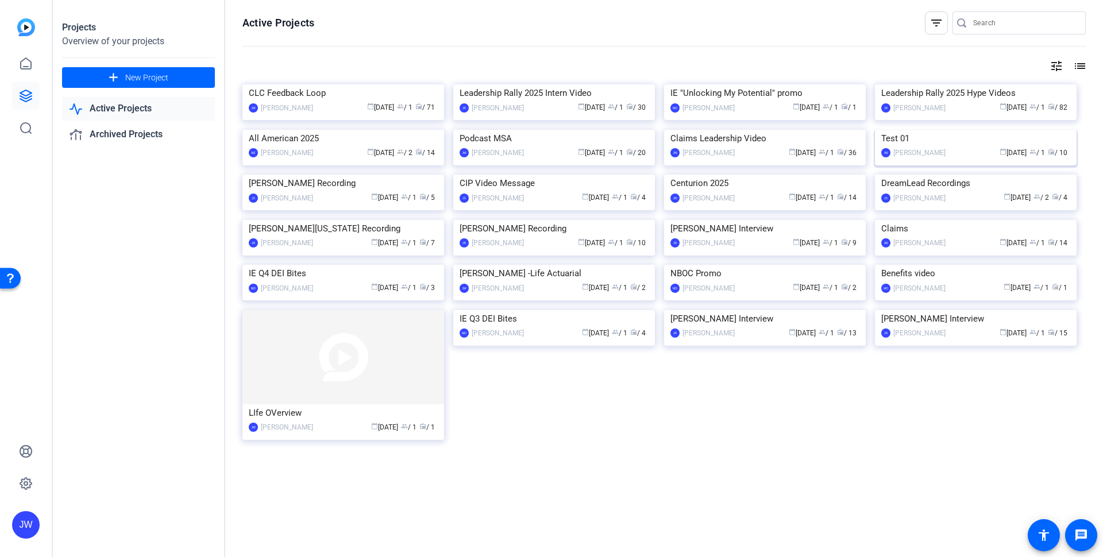
click at [936, 130] on img at bounding box center [976, 130] width 202 height 0
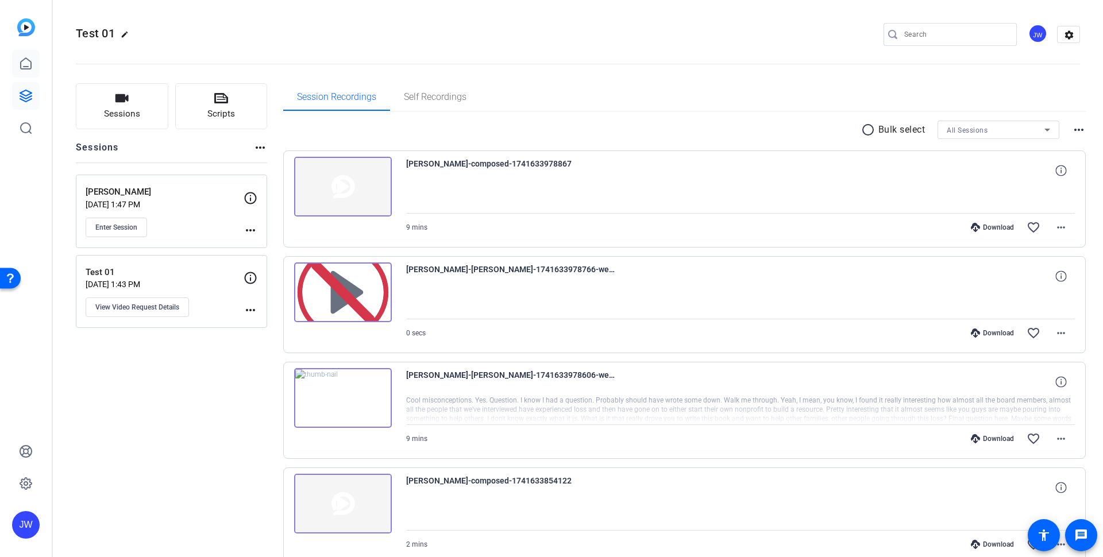
click at [24, 69] on icon at bounding box center [26, 63] width 10 height 11
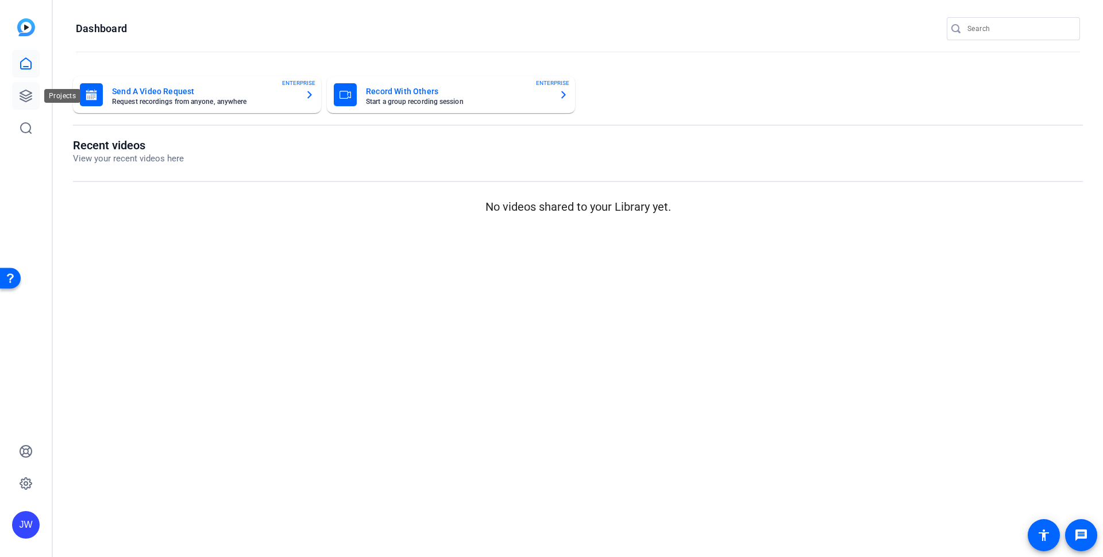
click at [24, 97] on icon at bounding box center [26, 96] width 14 height 14
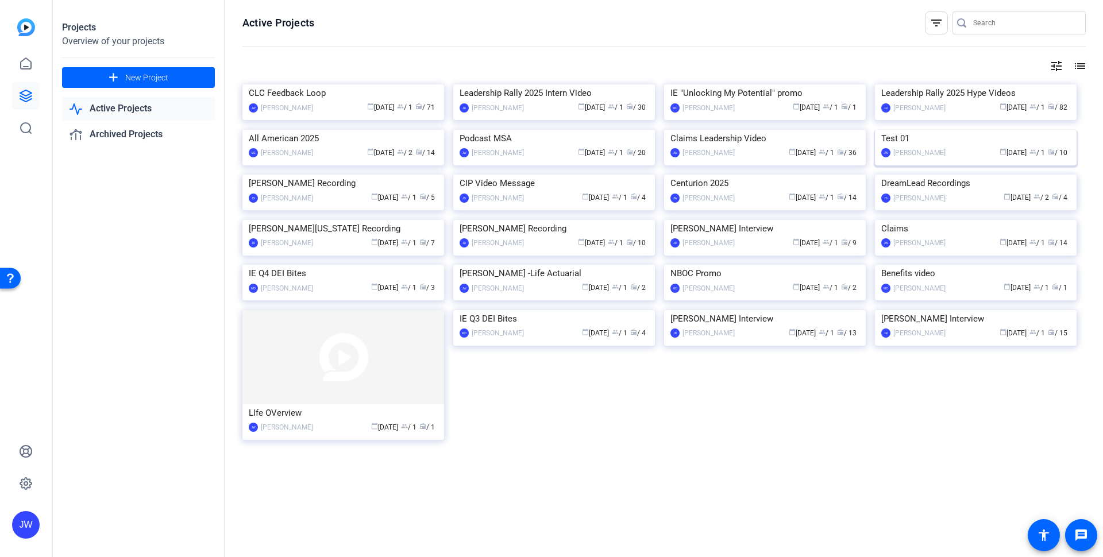
click at [958, 130] on img at bounding box center [976, 130] width 202 height 0
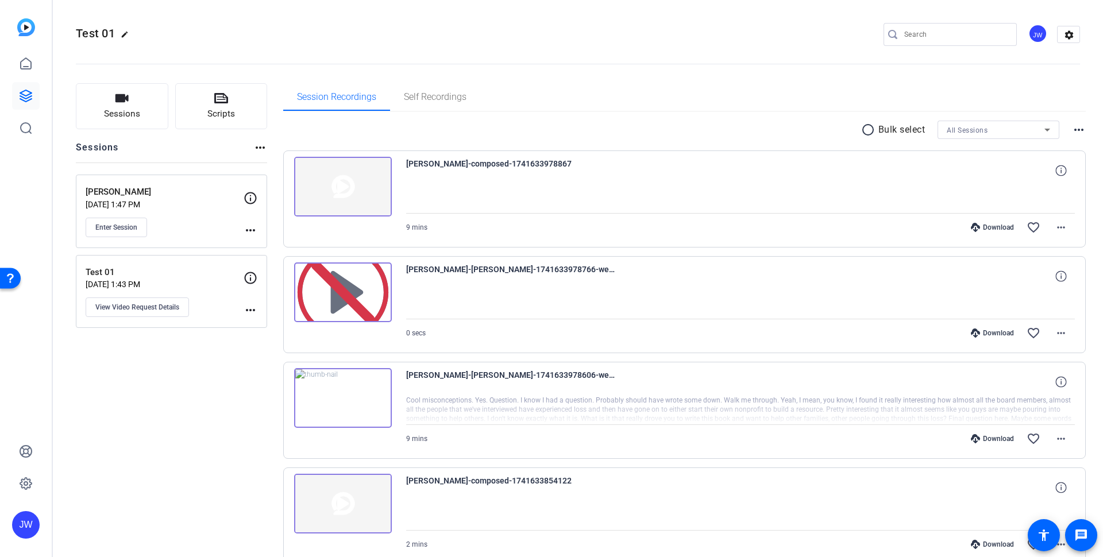
click at [1072, 134] on mat-icon "more_horiz" at bounding box center [1079, 130] width 14 height 14
click at [676, 136] on div at bounding box center [551, 278] width 1103 height 557
click at [256, 149] on mat-icon "more_horiz" at bounding box center [260, 148] width 14 height 14
click at [209, 150] on div at bounding box center [551, 278] width 1103 height 557
click at [1058, 39] on mat-icon "settings" at bounding box center [1069, 34] width 23 height 17
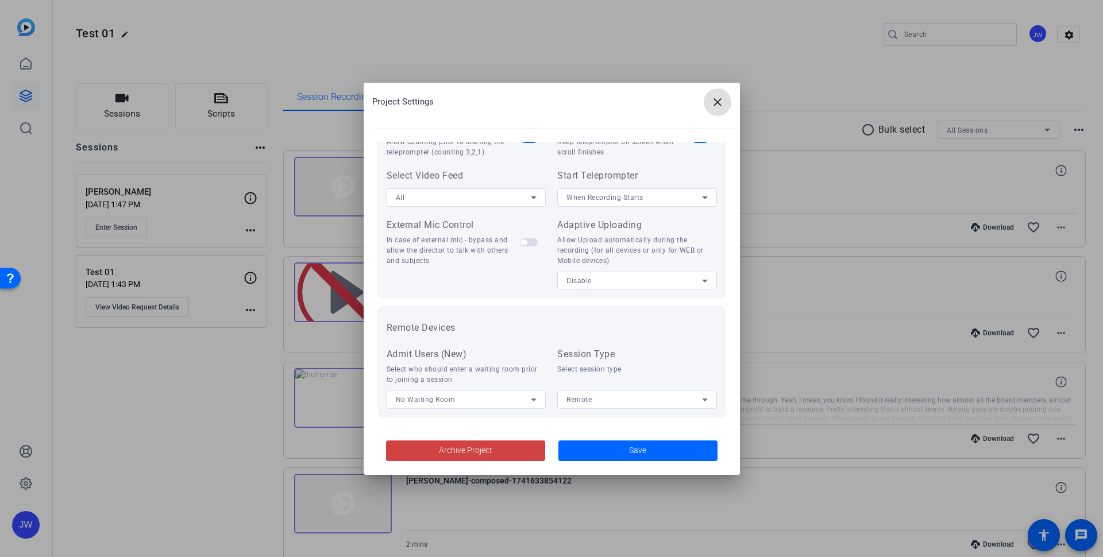
scroll to position [237, 0]
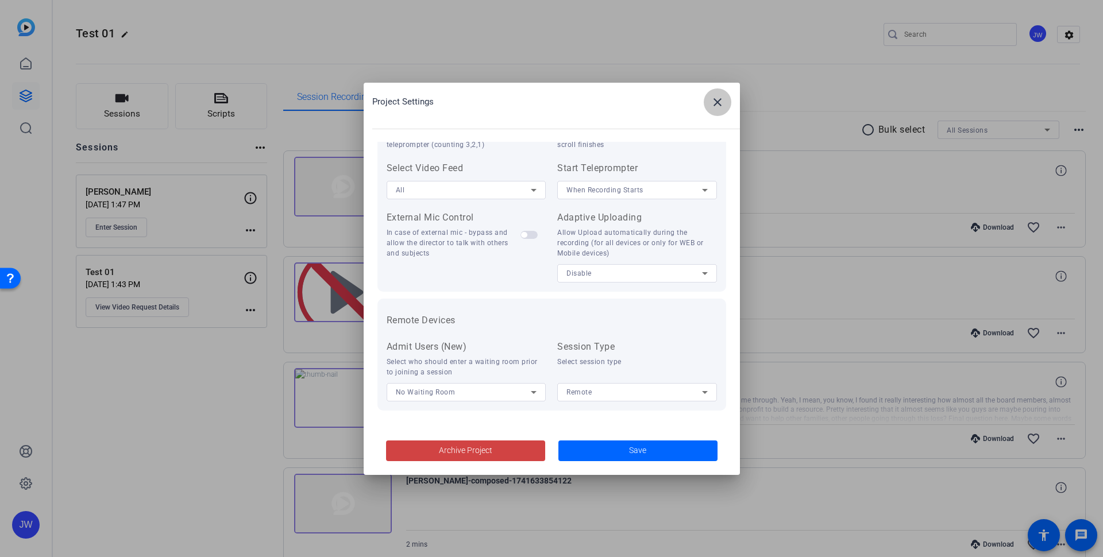
click at [712, 111] on span at bounding box center [718, 102] width 28 height 28
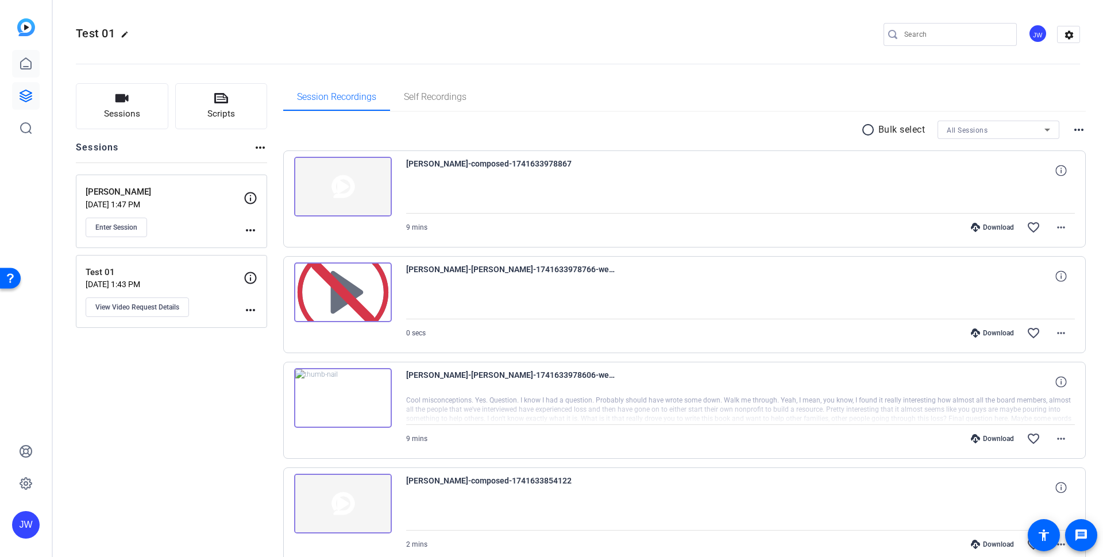
click at [29, 67] on icon at bounding box center [26, 64] width 14 height 14
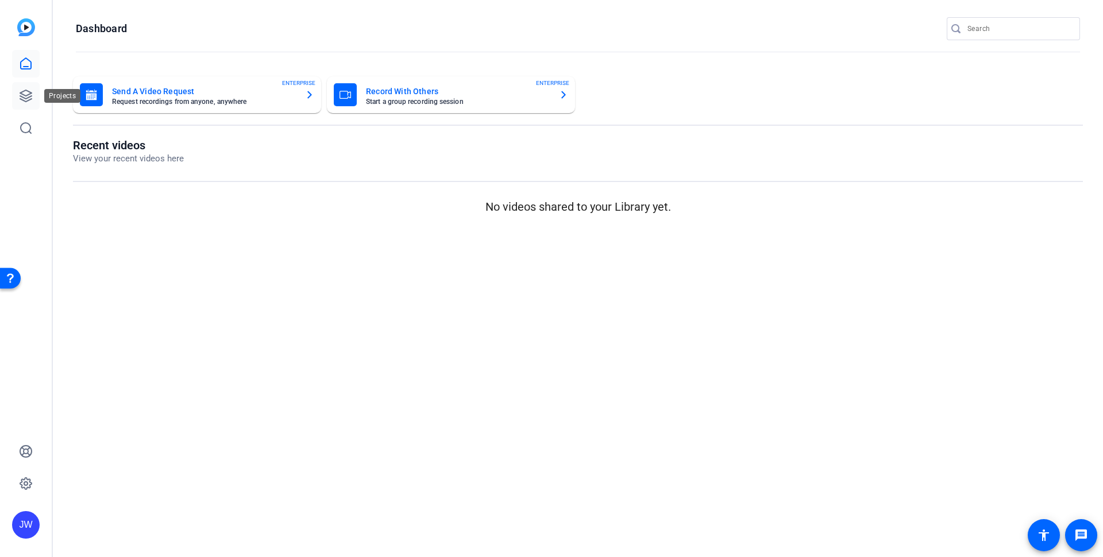
click at [20, 97] on icon at bounding box center [26, 96] width 14 height 14
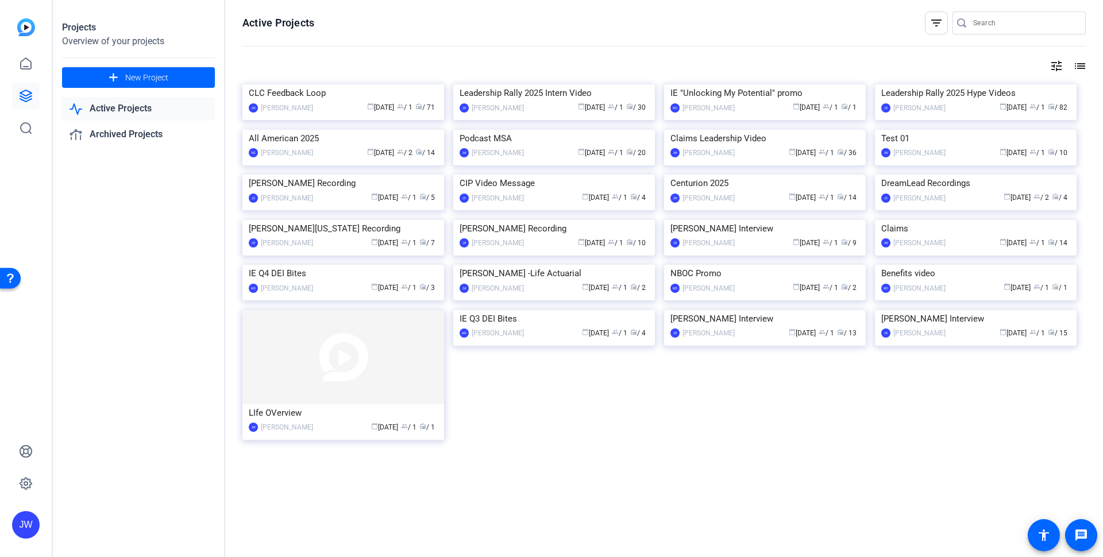
click at [1075, 66] on mat-icon "list" at bounding box center [1079, 66] width 14 height 14
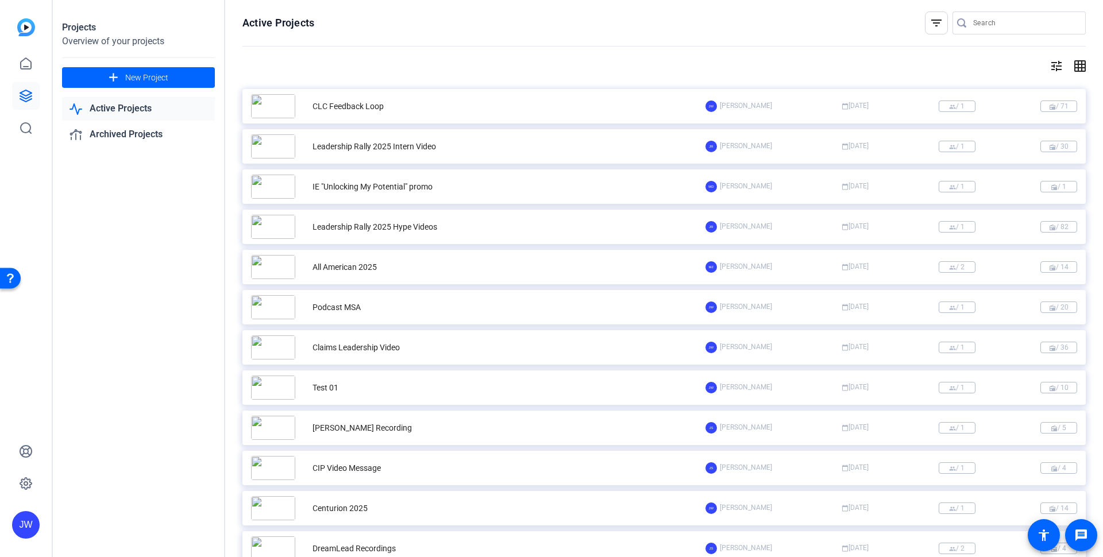
click at [1075, 66] on mat-icon "grid_on" at bounding box center [1079, 66] width 14 height 14
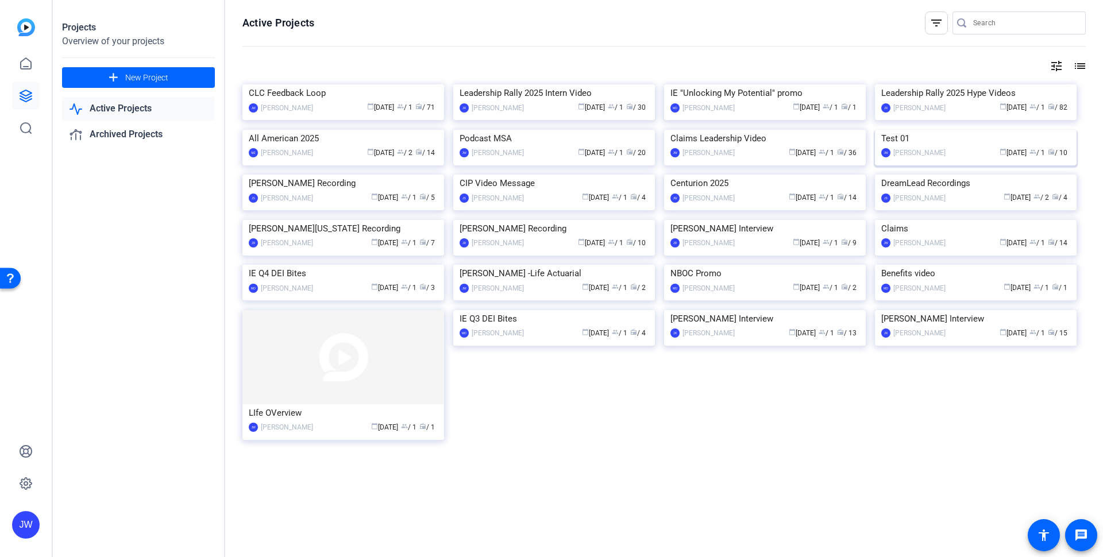
click at [981, 130] on img at bounding box center [976, 130] width 202 height 0
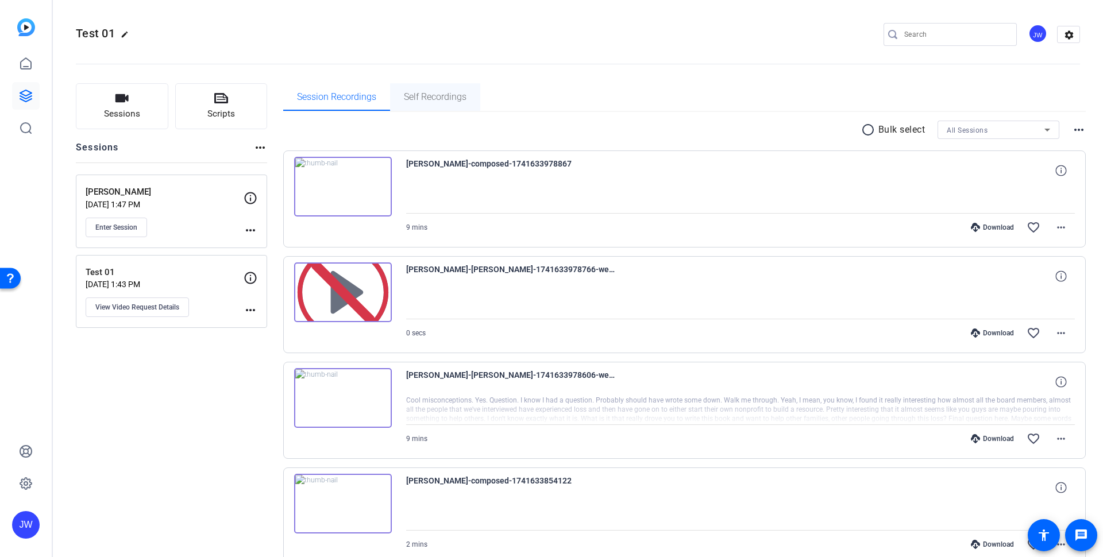
click at [442, 105] on span "Self Recordings" at bounding box center [435, 97] width 63 height 28
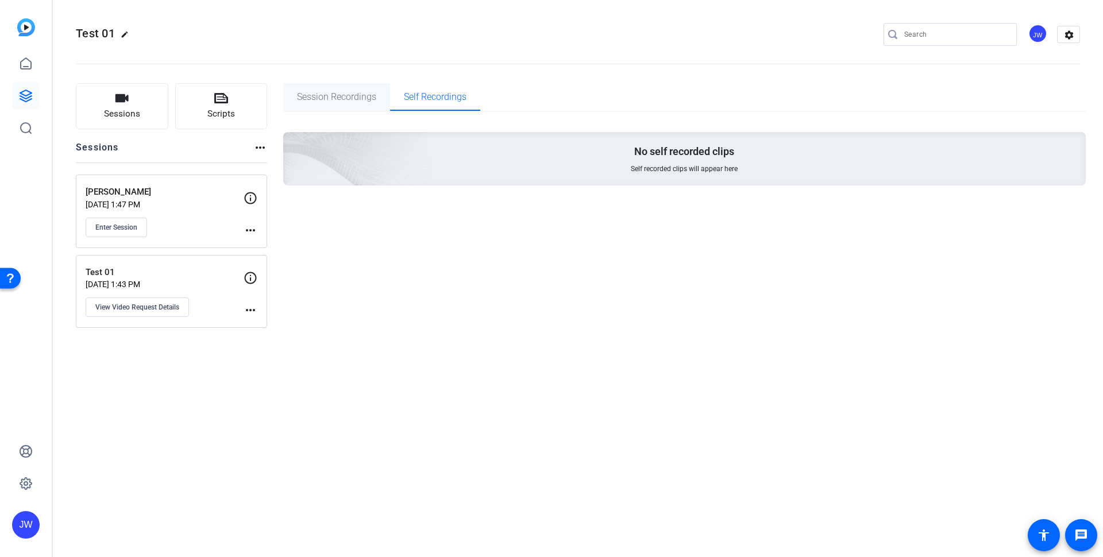
click at [354, 98] on span "Session Recordings" at bounding box center [336, 96] width 79 height 9
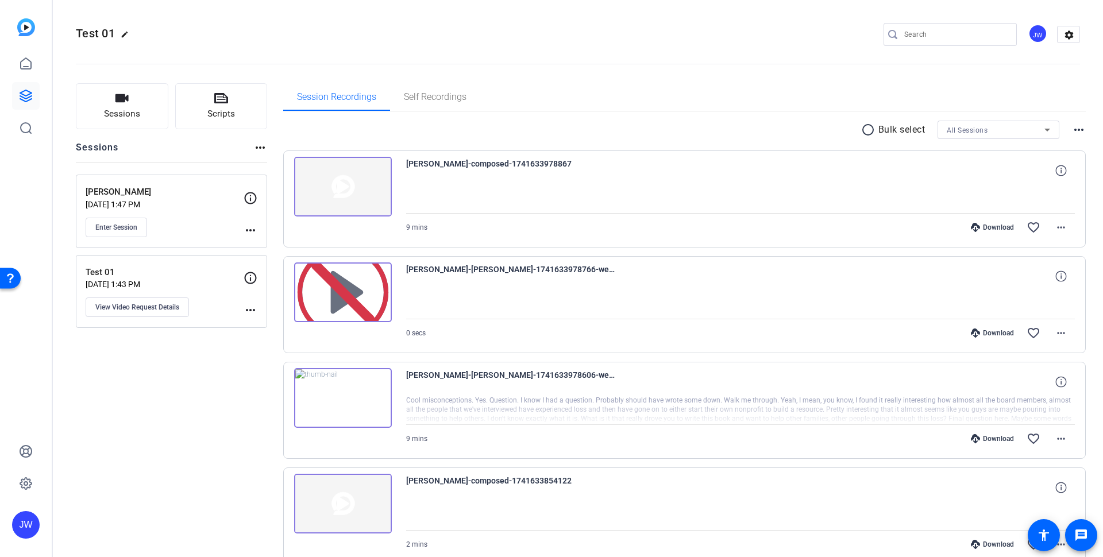
click at [861, 133] on mat-icon "radio_button_unchecked" at bounding box center [869, 130] width 17 height 14
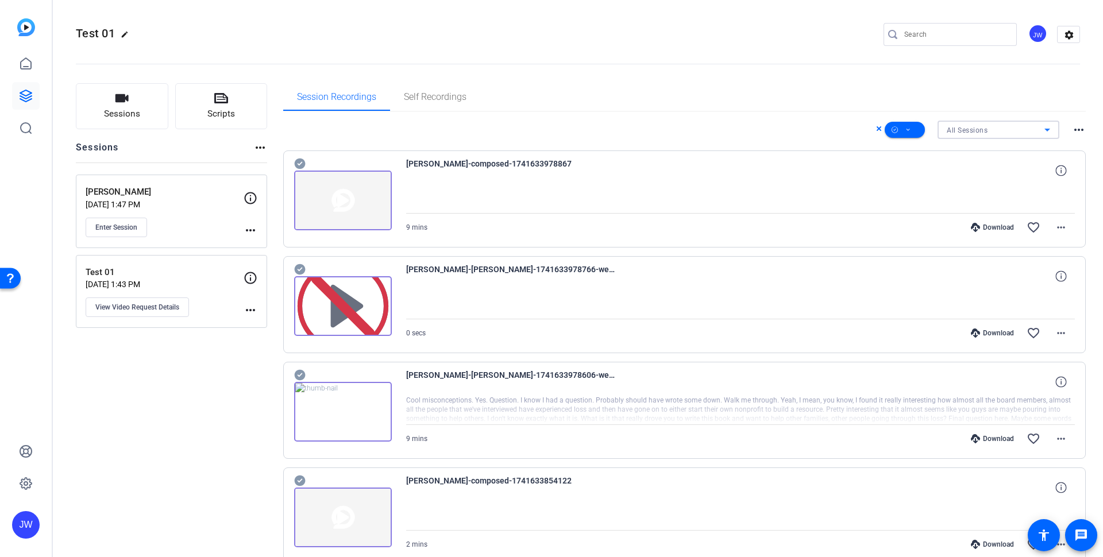
click at [990, 131] on div "All Sessions" at bounding box center [996, 130] width 98 height 14
click at [831, 126] on div at bounding box center [551, 278] width 1103 height 557
click at [1078, 131] on mat-icon "more_horiz" at bounding box center [1079, 130] width 14 height 14
click at [820, 130] on div at bounding box center [551, 278] width 1103 height 557
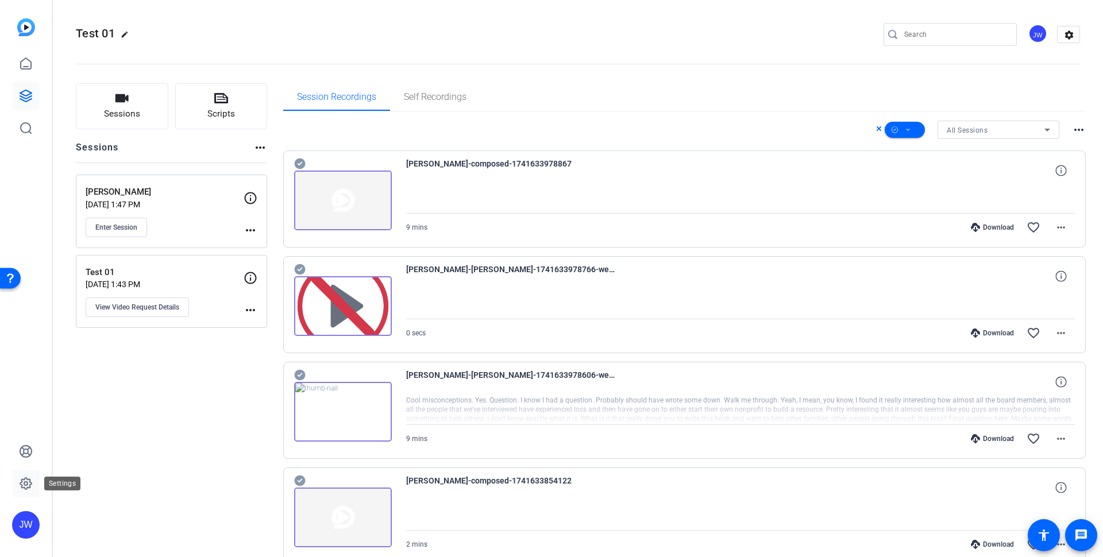
click at [28, 485] on icon at bounding box center [26, 484] width 14 height 14
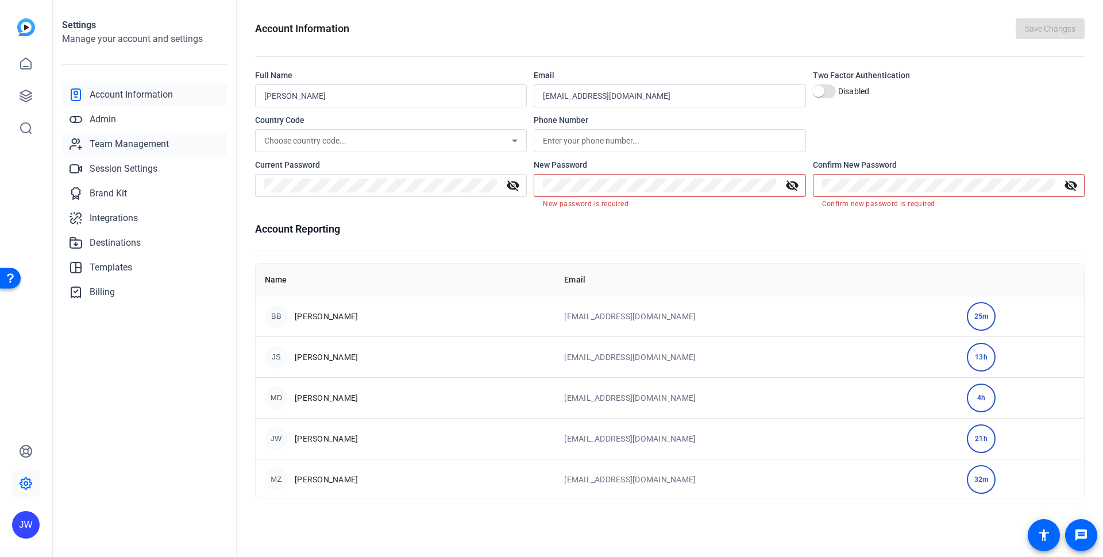
click at [105, 138] on span "Team Management" at bounding box center [129, 144] width 79 height 14
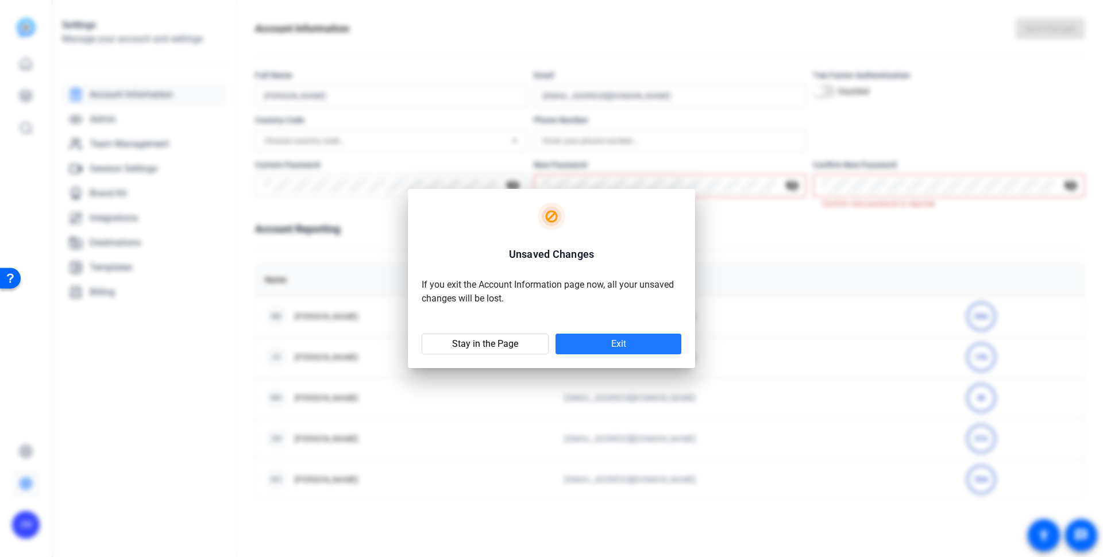
click at [611, 346] on span at bounding box center [619, 344] width 126 height 28
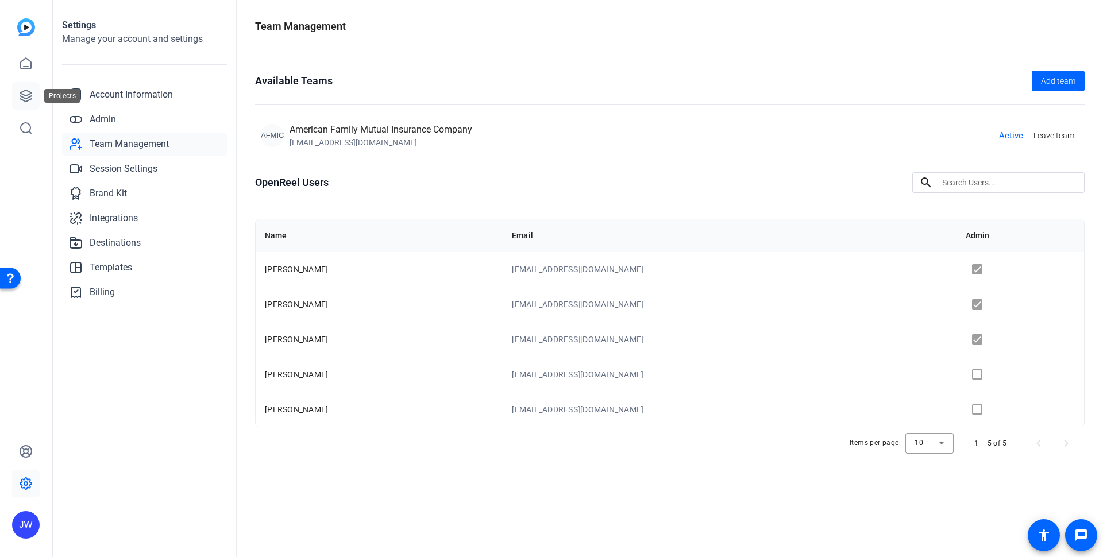
click at [22, 95] on icon at bounding box center [25, 95] width 11 height 11
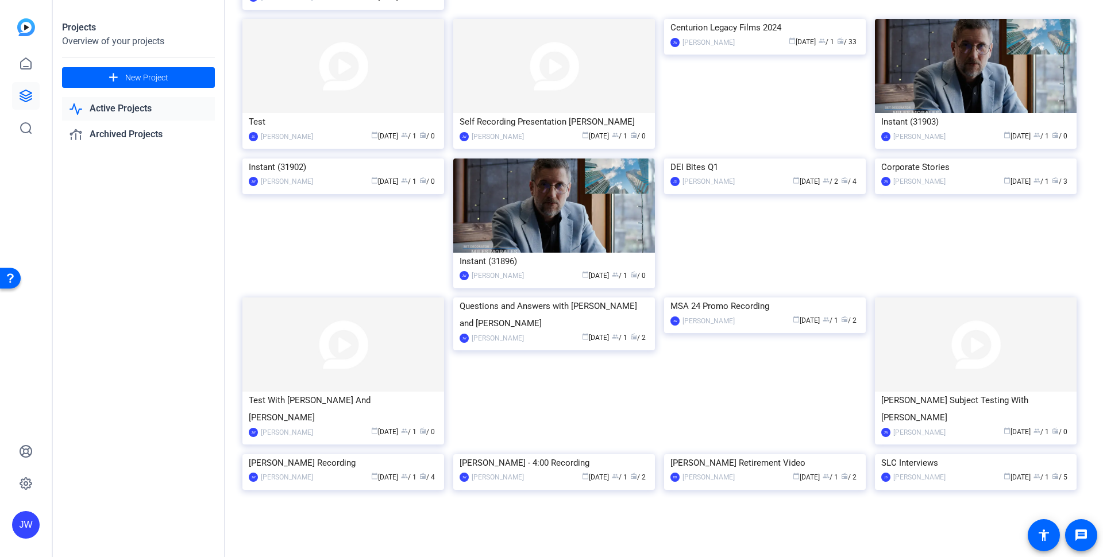
scroll to position [1197, 0]
click at [337, 159] on img at bounding box center [343, 159] width 202 height 0
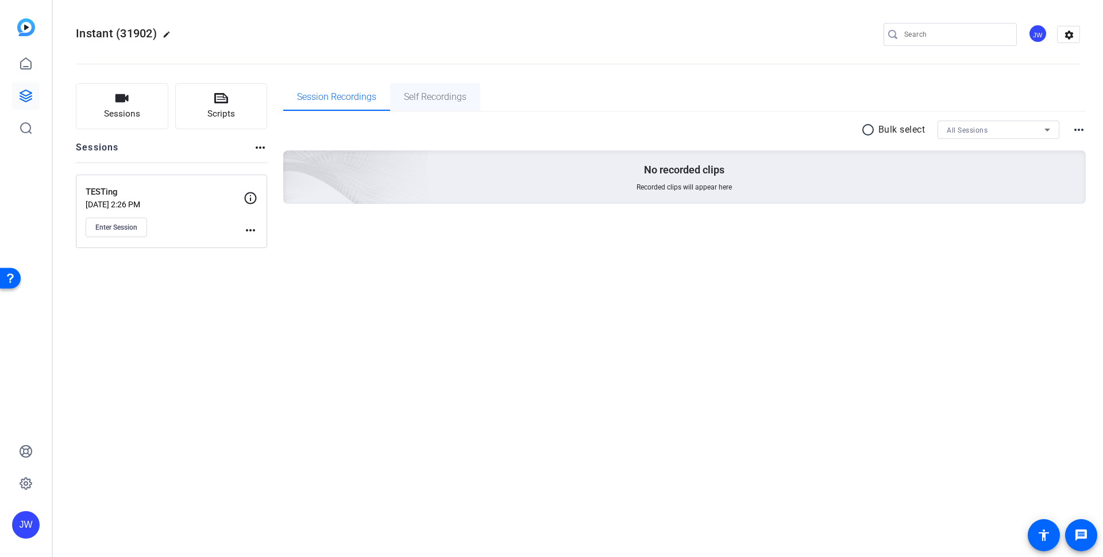
click at [436, 100] on span "Self Recordings" at bounding box center [435, 96] width 63 height 9
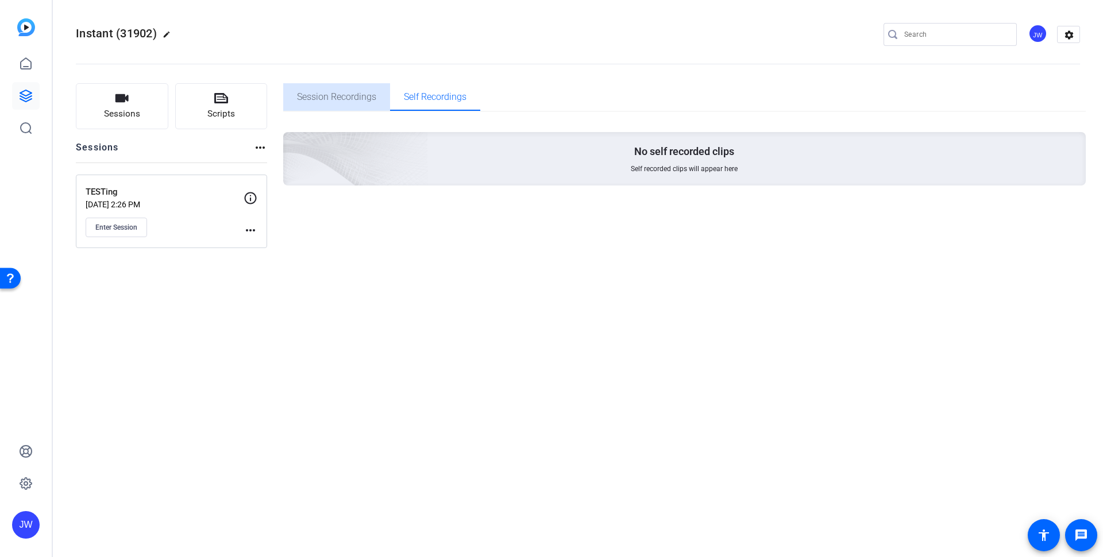
click at [341, 98] on span "Session Recordings" at bounding box center [336, 96] width 79 height 9
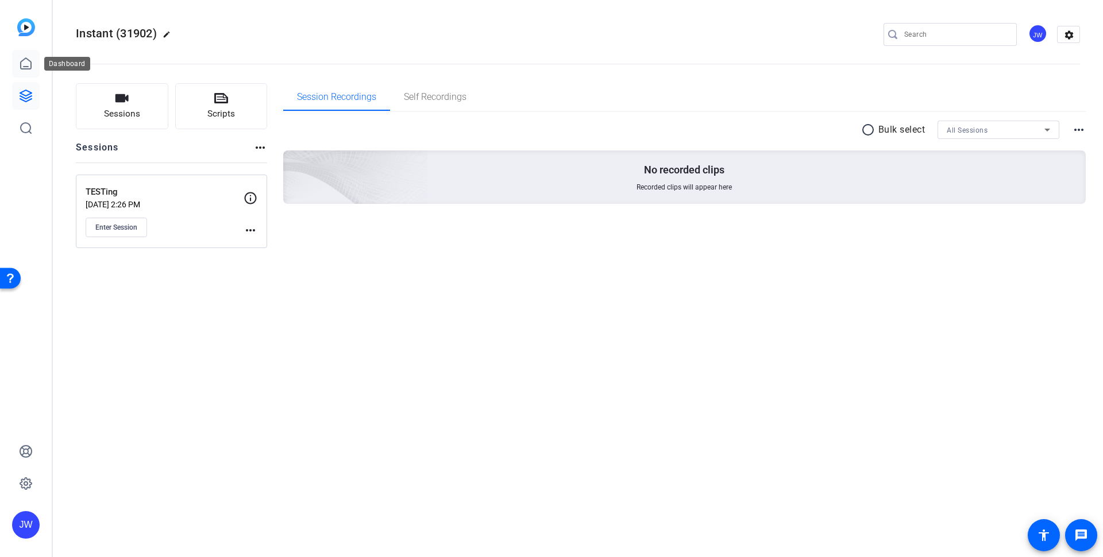
click at [30, 71] on link at bounding box center [26, 64] width 28 height 28
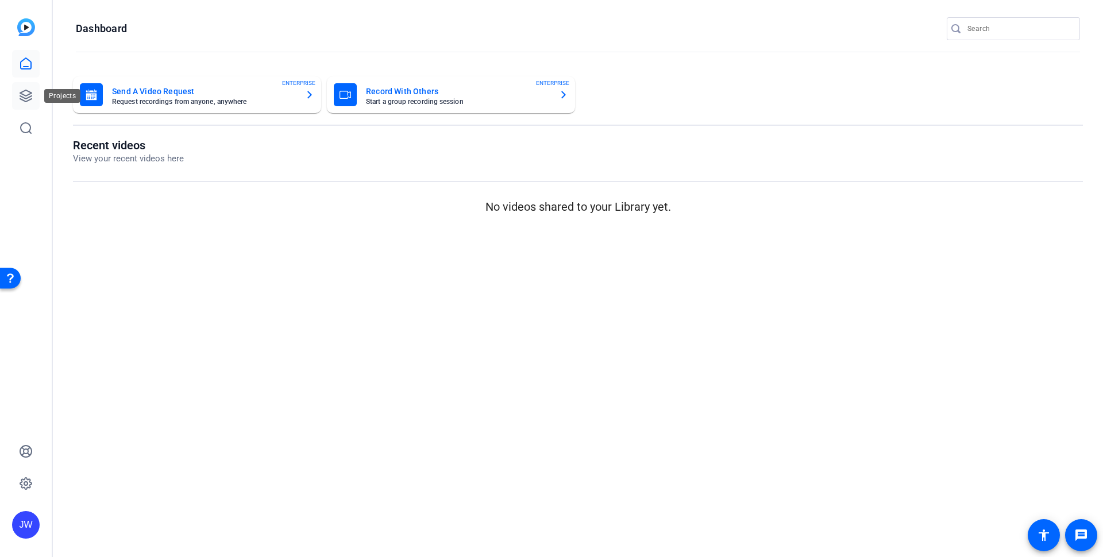
click at [28, 93] on icon at bounding box center [26, 96] width 14 height 14
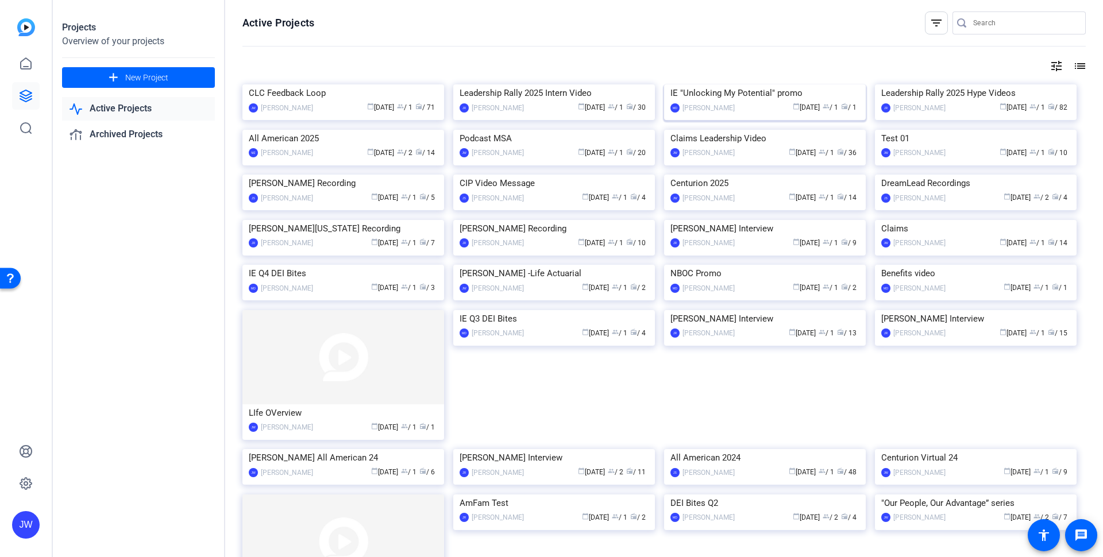
click at [784, 84] on img at bounding box center [765, 84] width 202 height 0
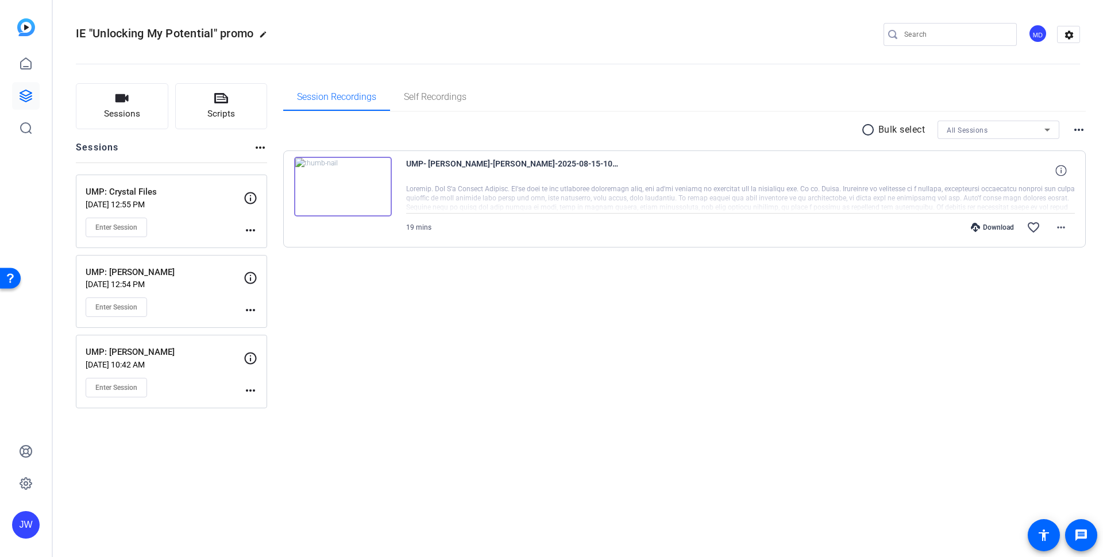
click at [341, 180] on img at bounding box center [343, 187] width 98 height 60
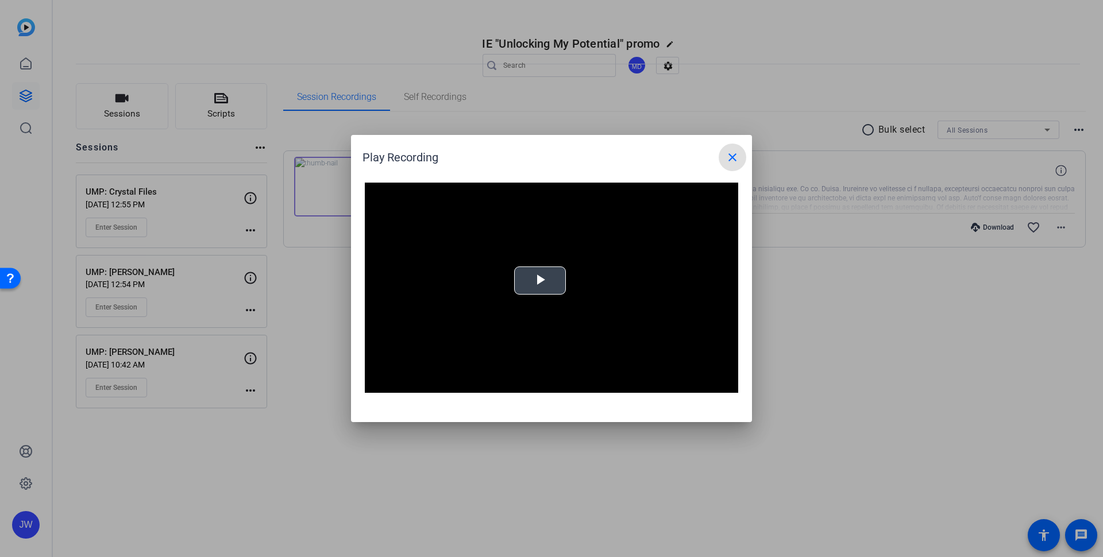
drag, startPoint x: 553, startPoint y: 266, endPoint x: 547, endPoint y: 267, distance: 5.9
click at [547, 267] on div "Video Player is loading. Play Video Play Mute Current Time 0:00 / Duration -:- …" at bounding box center [551, 288] width 373 height 210
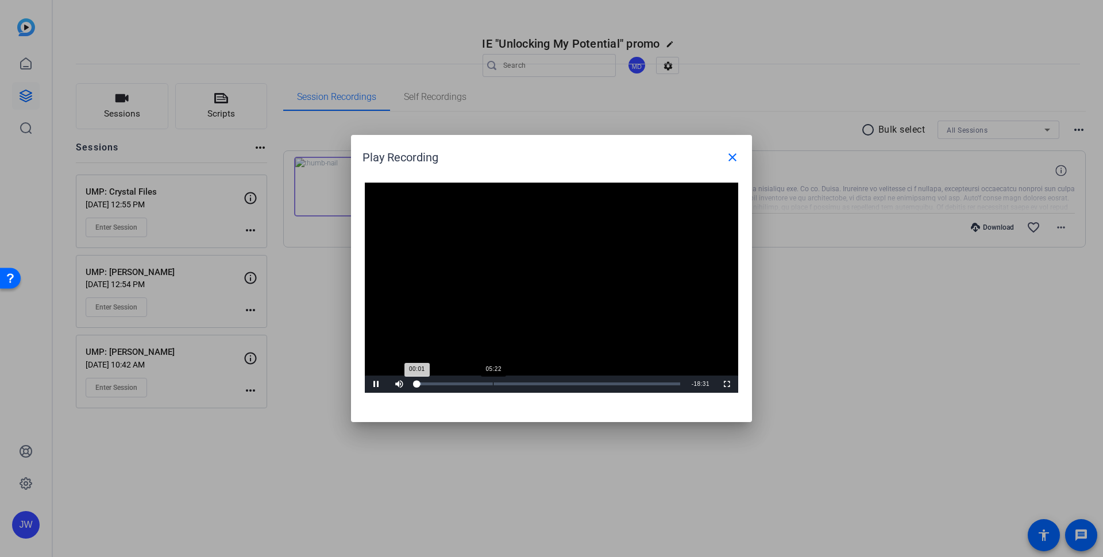
click at [493, 387] on div "Loaded : 1.75% 05:22 00:01" at bounding box center [548, 384] width 275 height 17
click at [568, 387] on div "Loaded : 34.77% 10:34 05:23" at bounding box center [548, 384] width 275 height 17
click at [604, 387] on div "Loaded : 35.63% 12:59 10:37" at bounding box center [550, 384] width 279 height 17
click at [618, 384] on div "Loaded : 63.38% 14:04 13:00" at bounding box center [550, 384] width 267 height 3
click at [734, 156] on mat-icon "close" at bounding box center [733, 158] width 14 height 14
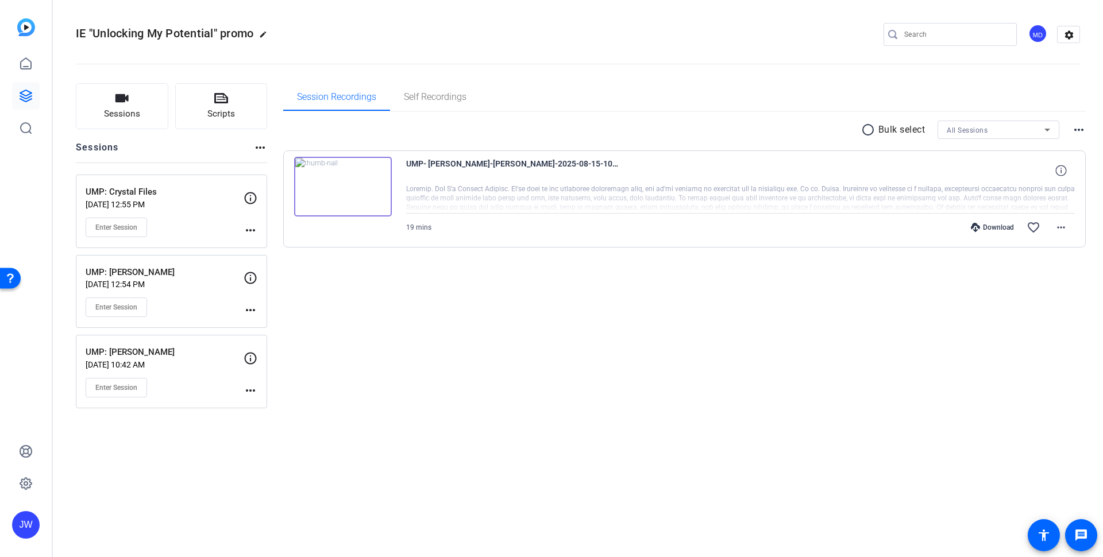
click at [13, 98] on link at bounding box center [26, 96] width 28 height 28
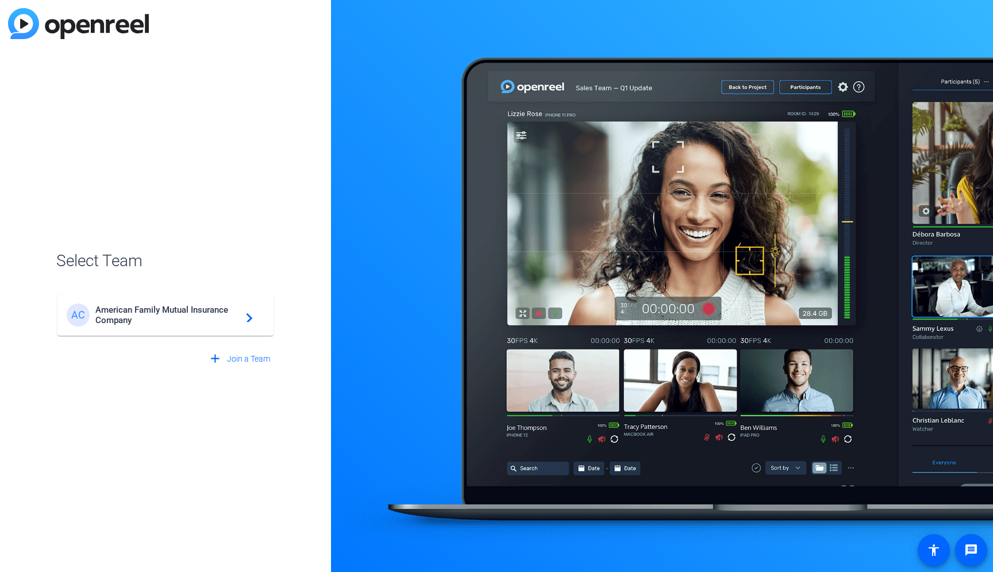
click at [145, 318] on span "American Family Mutual Insurance Company" at bounding box center [167, 315] width 144 height 21
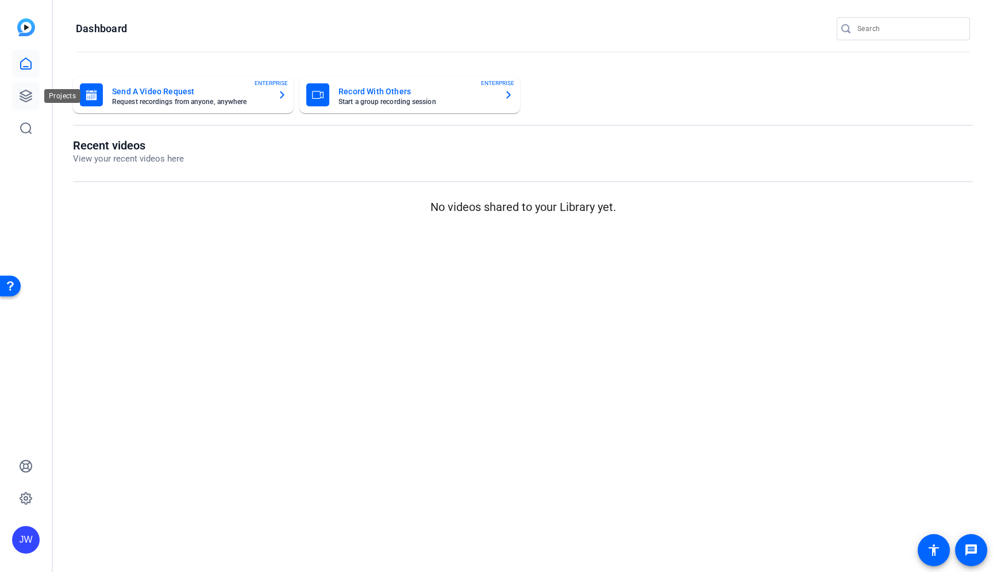
click at [20, 85] on link at bounding box center [26, 96] width 28 height 28
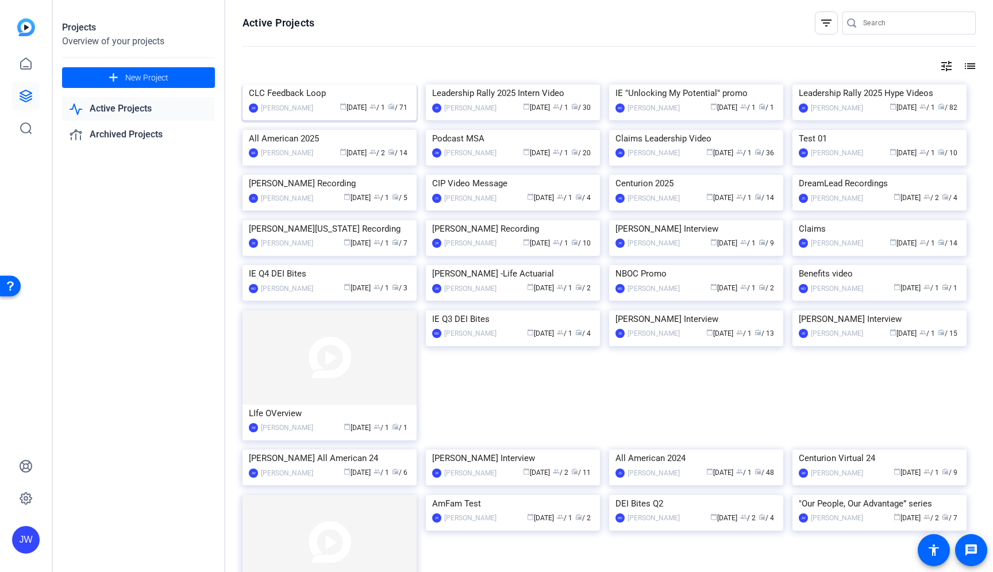
click at [321, 84] on img at bounding box center [329, 84] width 174 height 0
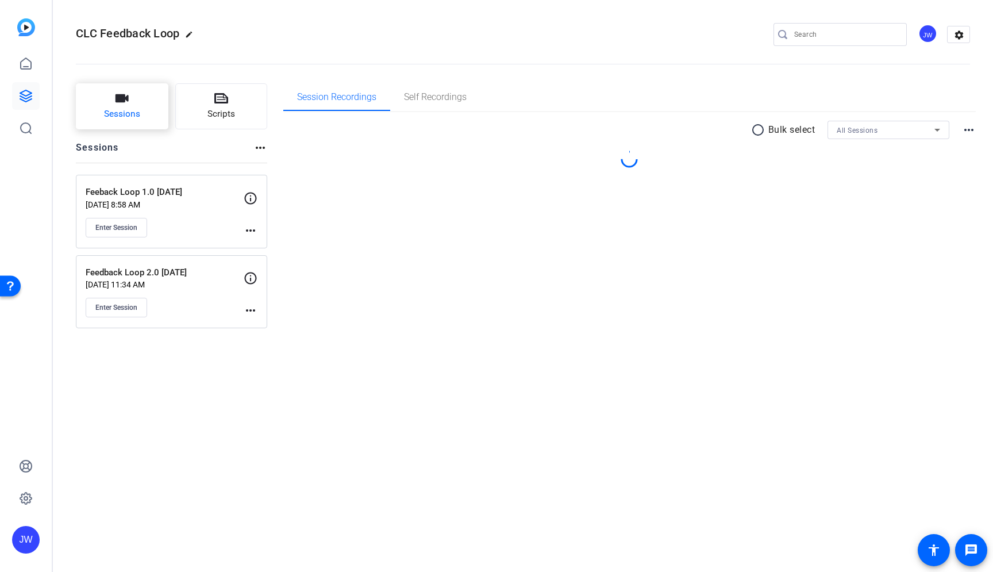
click at [134, 110] on span "Sessions" at bounding box center [122, 113] width 36 height 13
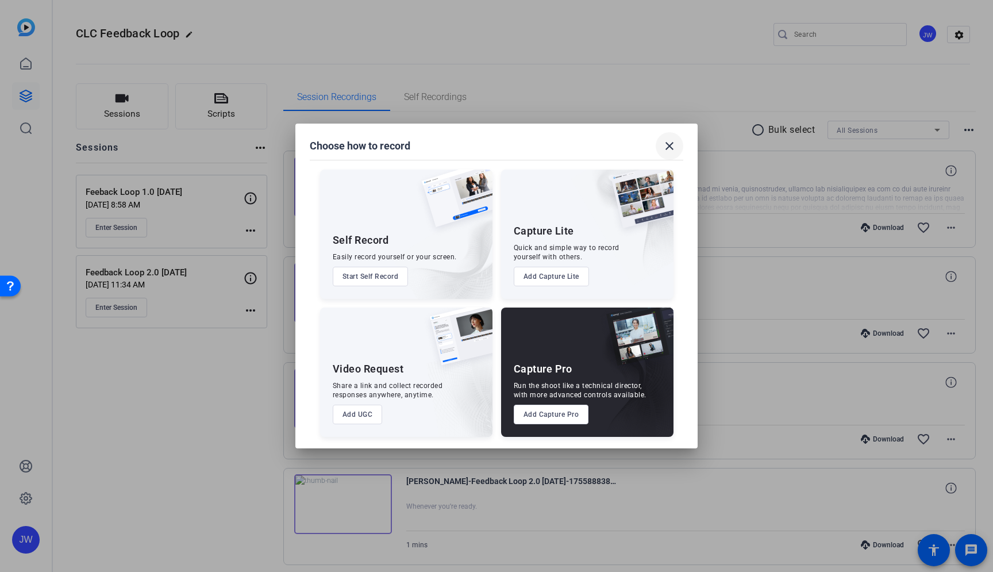
click at [668, 146] on mat-icon "close" at bounding box center [669, 146] width 14 height 14
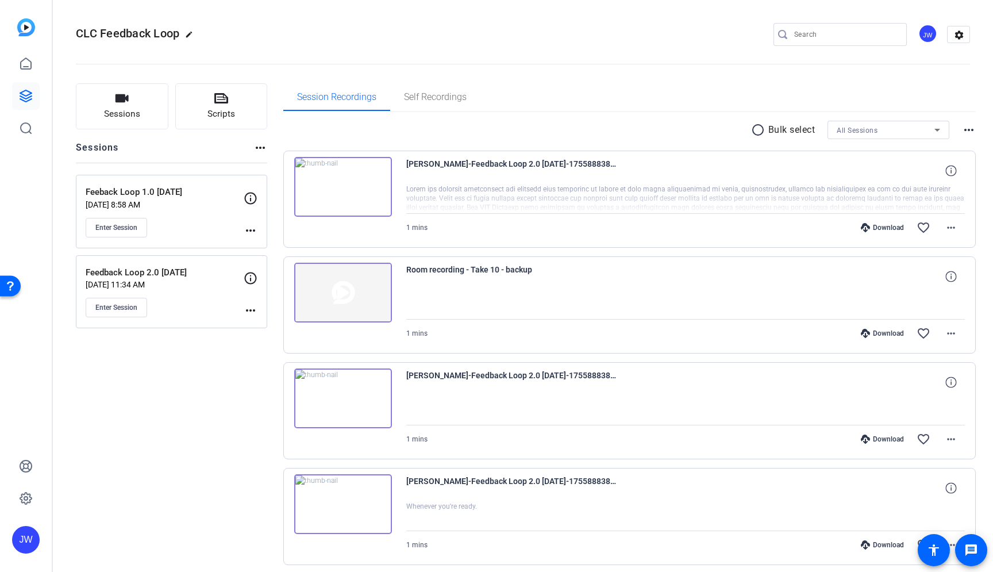
click at [464, 133] on div "radio_button_unchecked Bulk select All Sessions more_horiz" at bounding box center [629, 130] width 693 height 18
